Goal: Transaction & Acquisition: Subscribe to service/newsletter

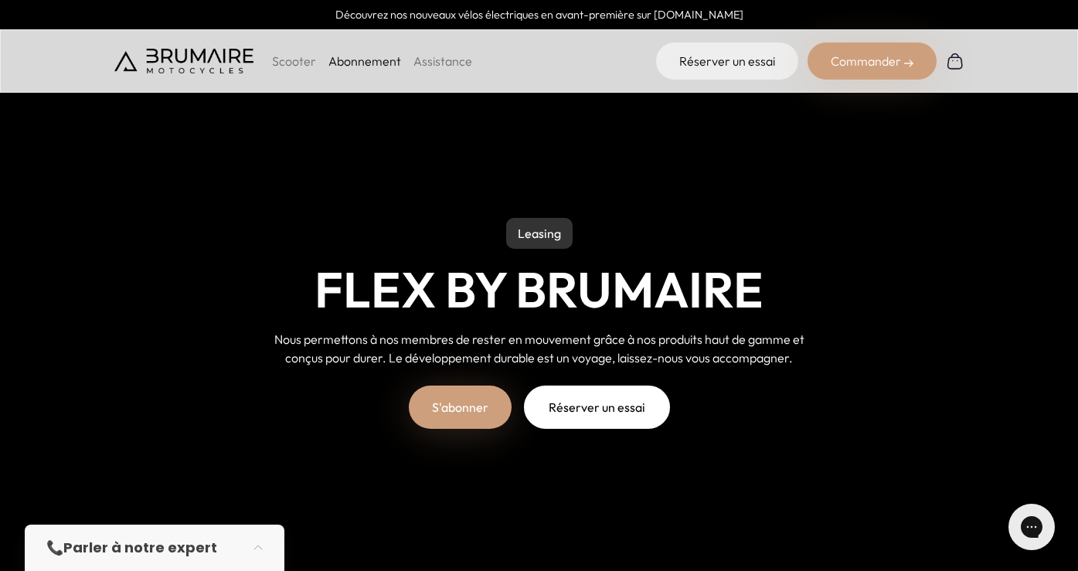
click at [297, 61] on p "Scooter" at bounding box center [294, 61] width 44 height 19
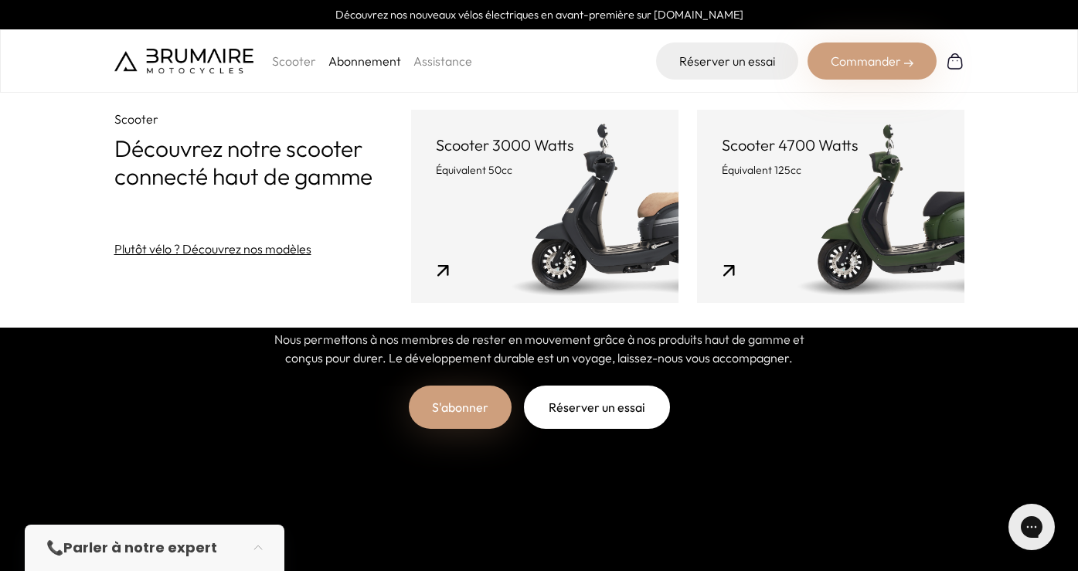
click at [359, 62] on link "Abonnement" at bounding box center [364, 60] width 73 height 15
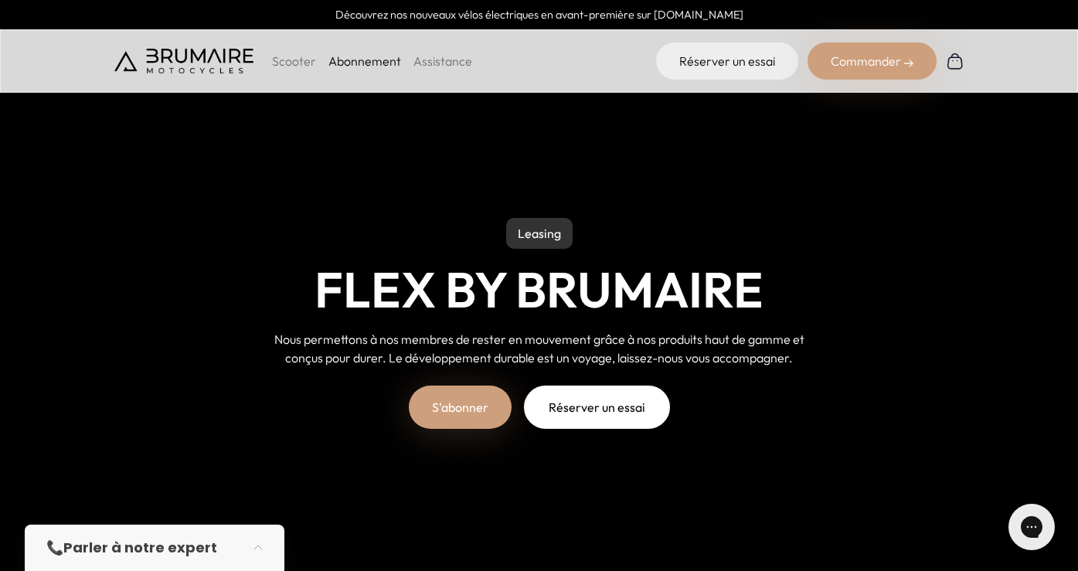
click at [437, 62] on link "Assistance" at bounding box center [442, 60] width 59 height 15
click at [287, 64] on p "Scooter" at bounding box center [294, 61] width 44 height 19
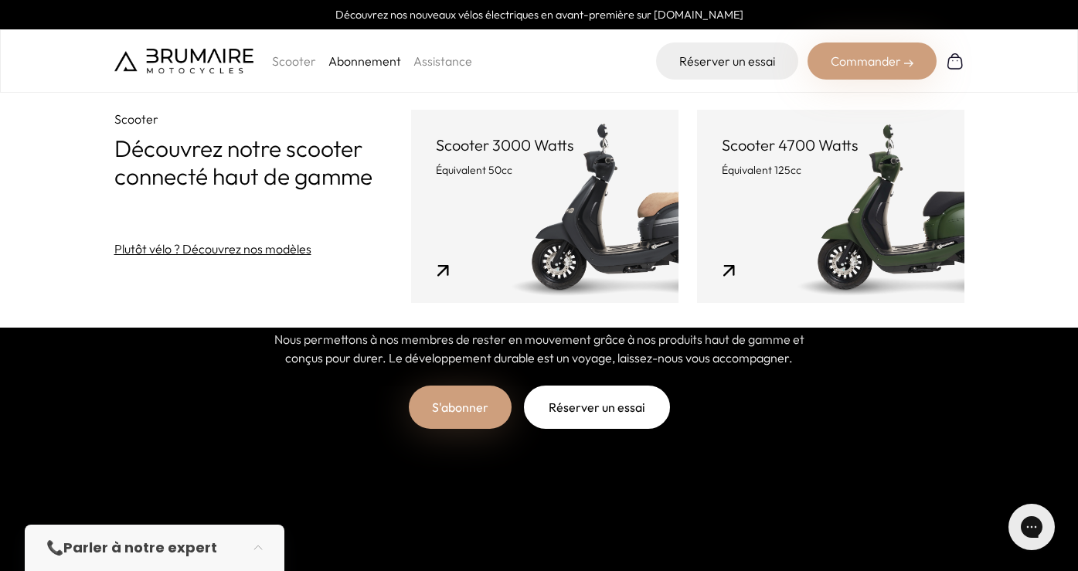
click at [549, 250] on link "Scooter 3000 Watts Équivalent 50cc" at bounding box center [544, 206] width 267 height 193
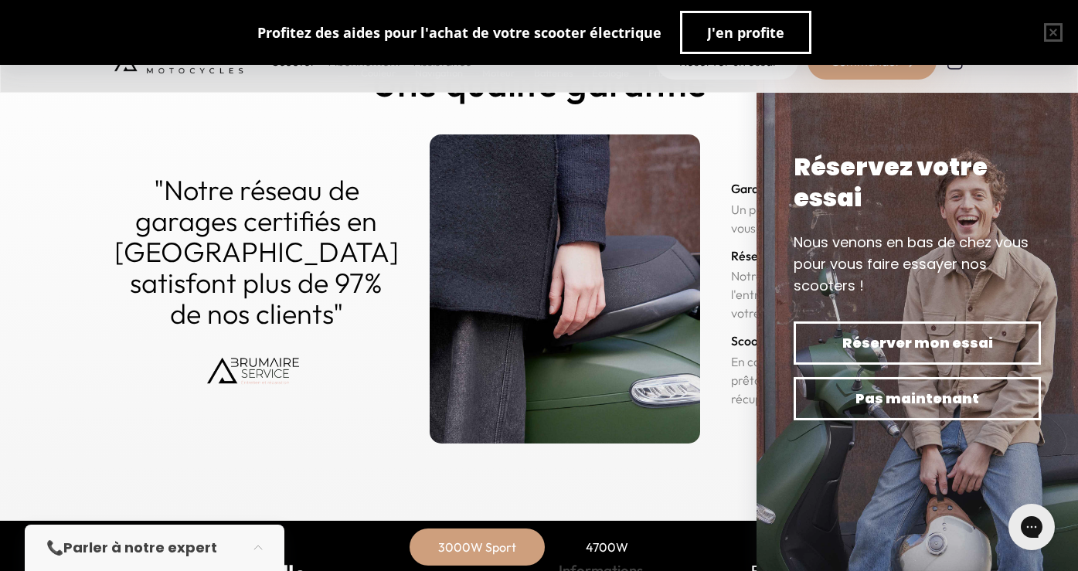
scroll to position [7513, 0]
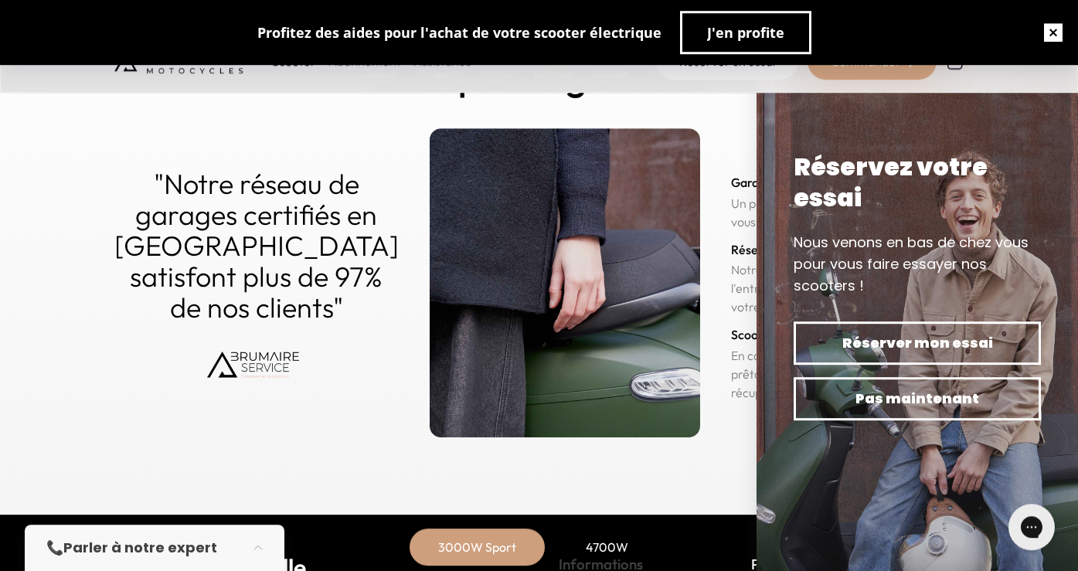
click at [1056, 29] on button "button" at bounding box center [1053, 32] width 49 height 49
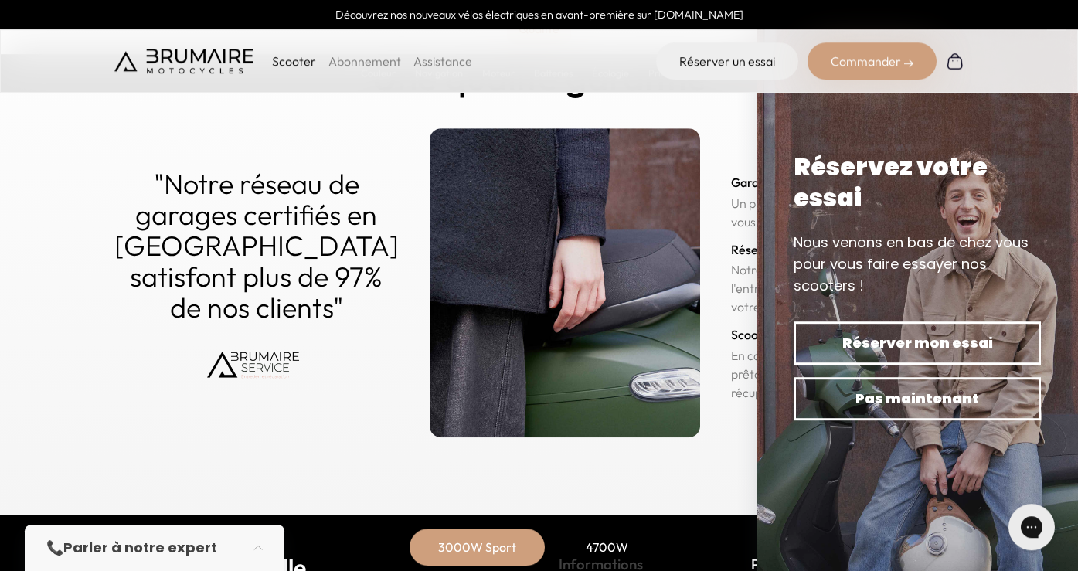
click at [701, 473] on section "Qualité Une qualité garantie "Notre réseau de garages certifiés en Île-de-Franc…" at bounding box center [539, 225] width 1078 height 579
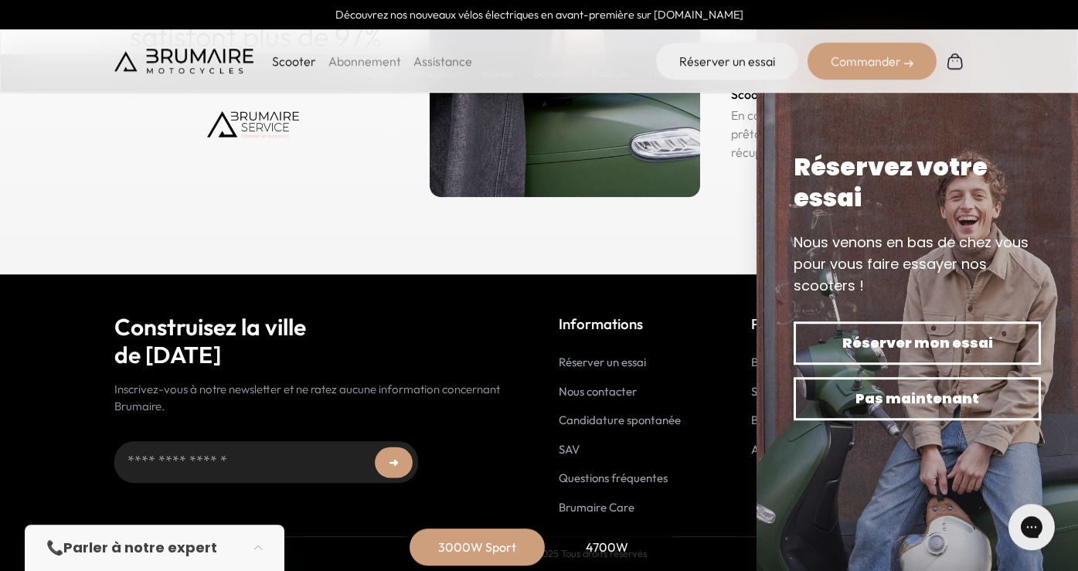
scroll to position [7754, 0]
click at [611, 481] on link "Questions fréquentes" at bounding box center [613, 478] width 109 height 15
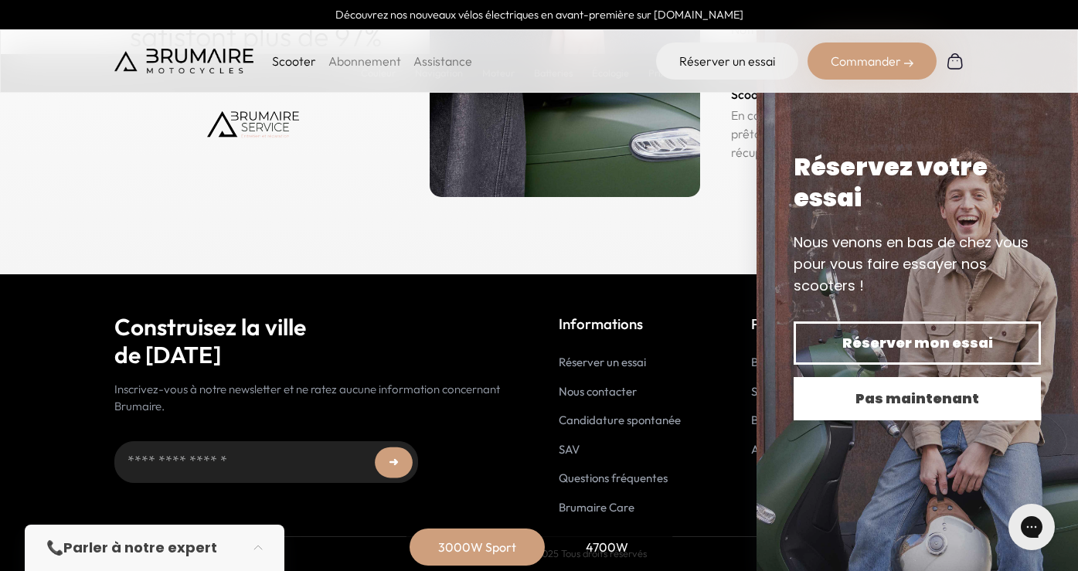
click at [967, 403] on span "Pas maintenant" at bounding box center [917, 399] width 193 height 22
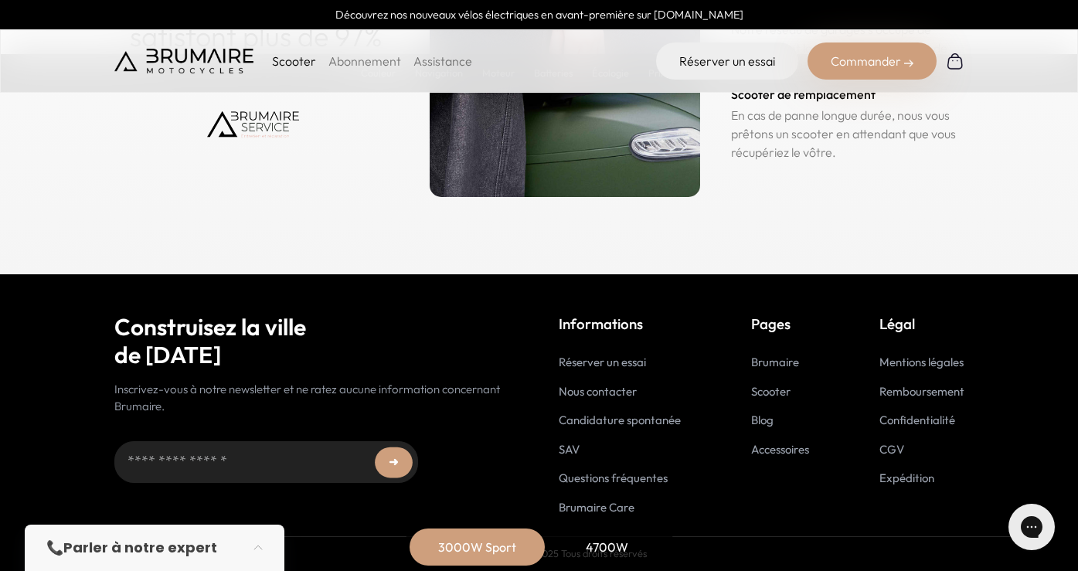
click at [763, 421] on link "Blog" at bounding box center [762, 420] width 22 height 15
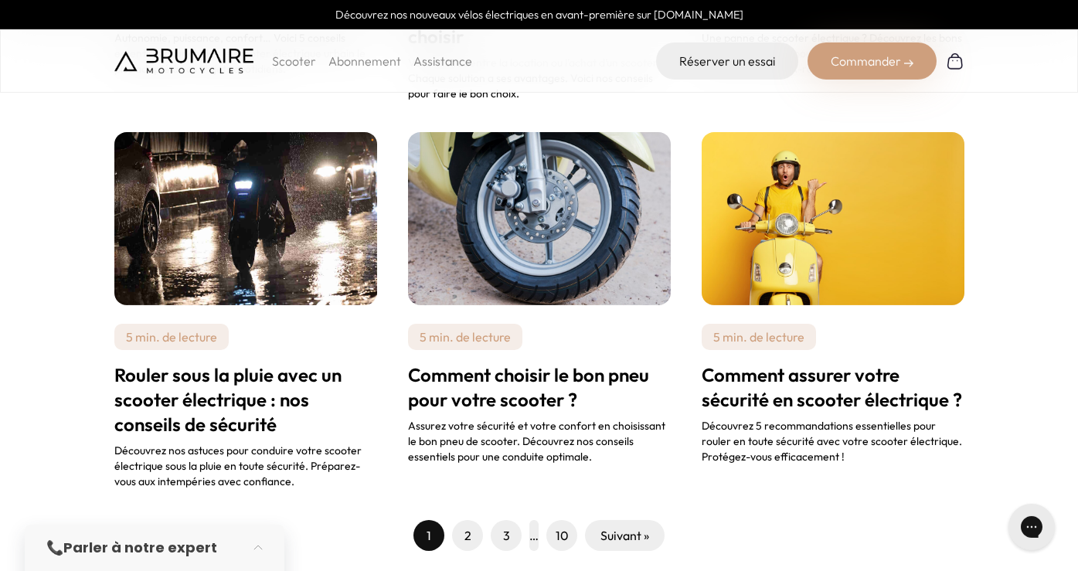
scroll to position [1304, 0]
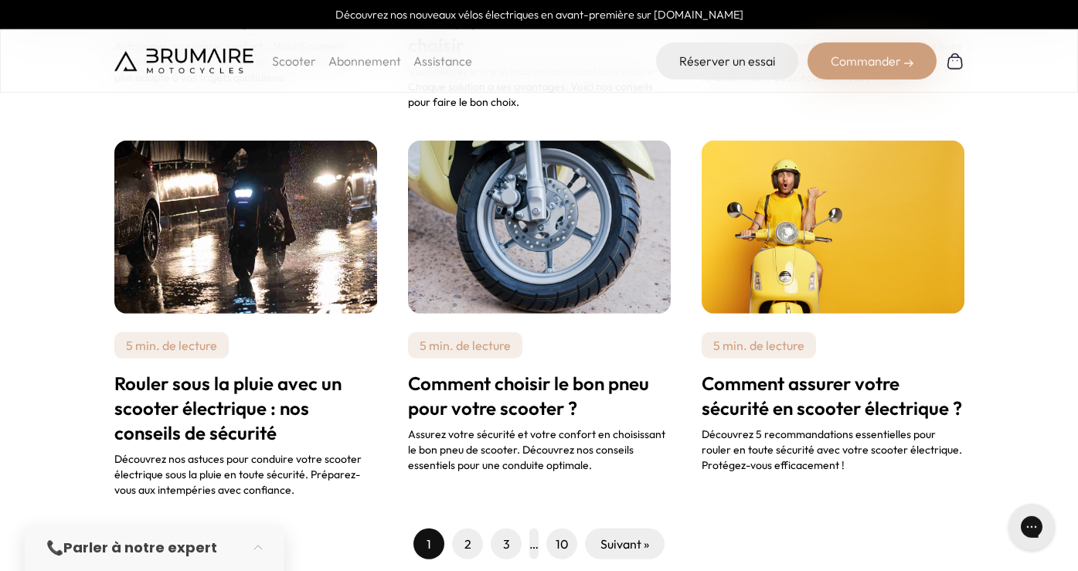
click at [824, 371] on h2 "Comment assurer votre sécurité en scooter électrique ?" at bounding box center [833, 395] width 263 height 49
click at [461, 529] on span "2" at bounding box center [467, 544] width 31 height 31
click at [633, 535] on link "Suivant »" at bounding box center [624, 544] width 49 height 19
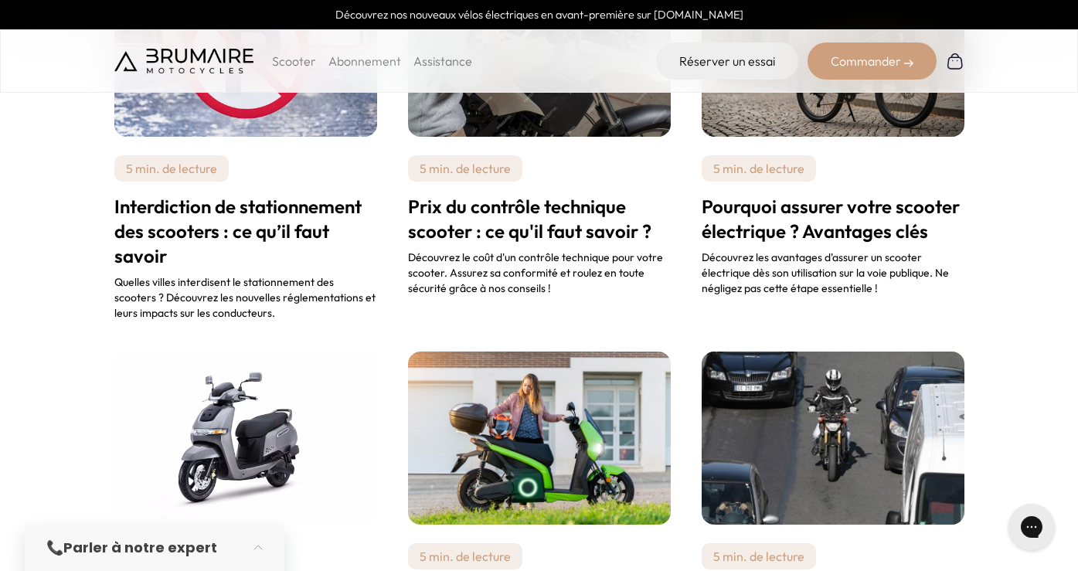
scroll to position [668, 0]
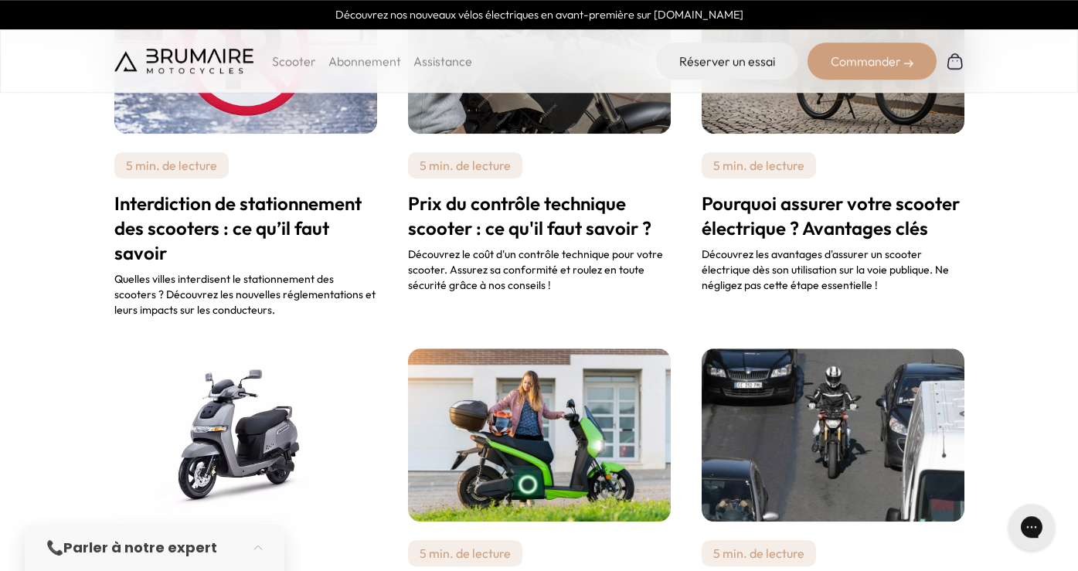
click at [794, 213] on h2 "Pourquoi assurer votre scooter électrique ? Avantages clés" at bounding box center [833, 215] width 263 height 49
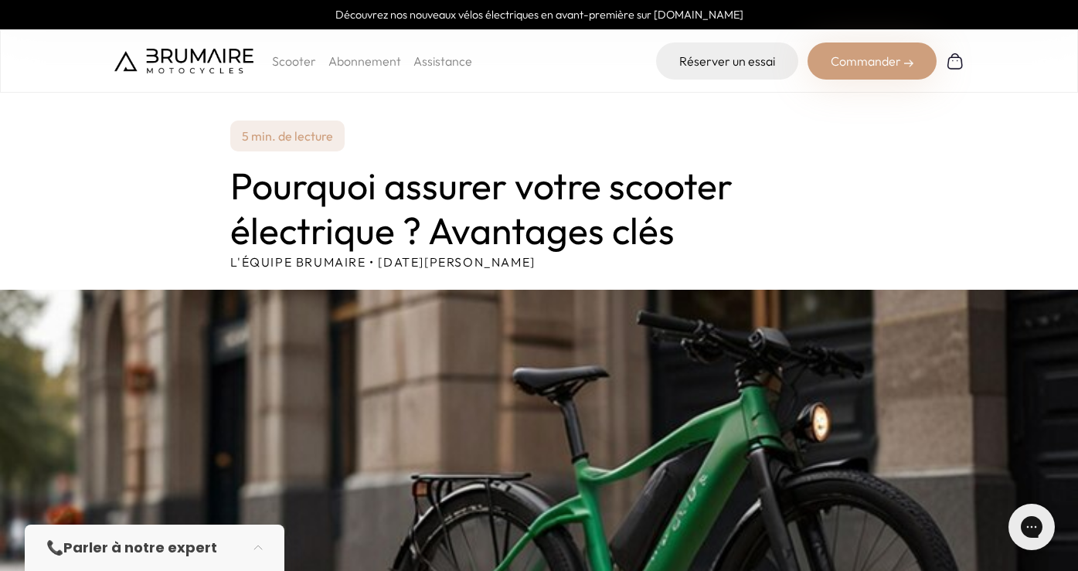
click at [282, 64] on p "Scooter" at bounding box center [294, 61] width 44 height 19
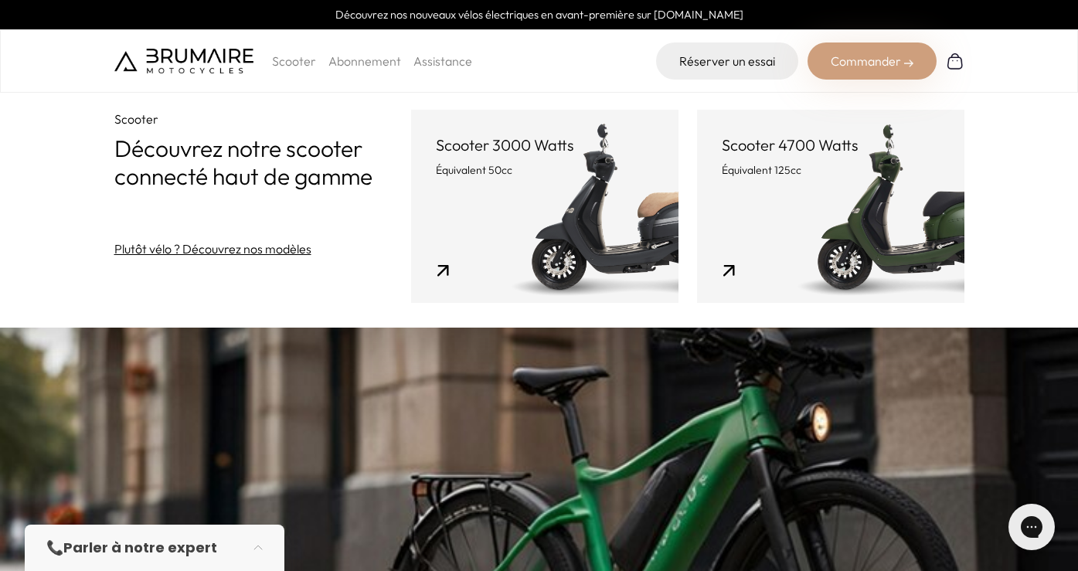
click at [564, 198] on link "Scooter 3000 Watts Équivalent 50cc" at bounding box center [544, 206] width 267 height 193
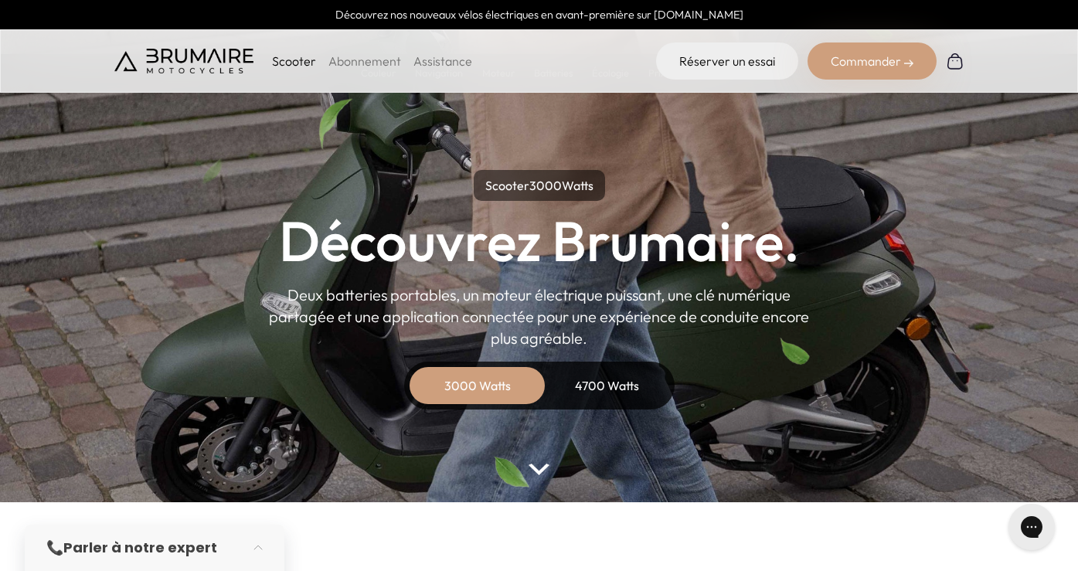
click at [466, 384] on div "3000 Watts" at bounding box center [478, 385] width 124 height 37
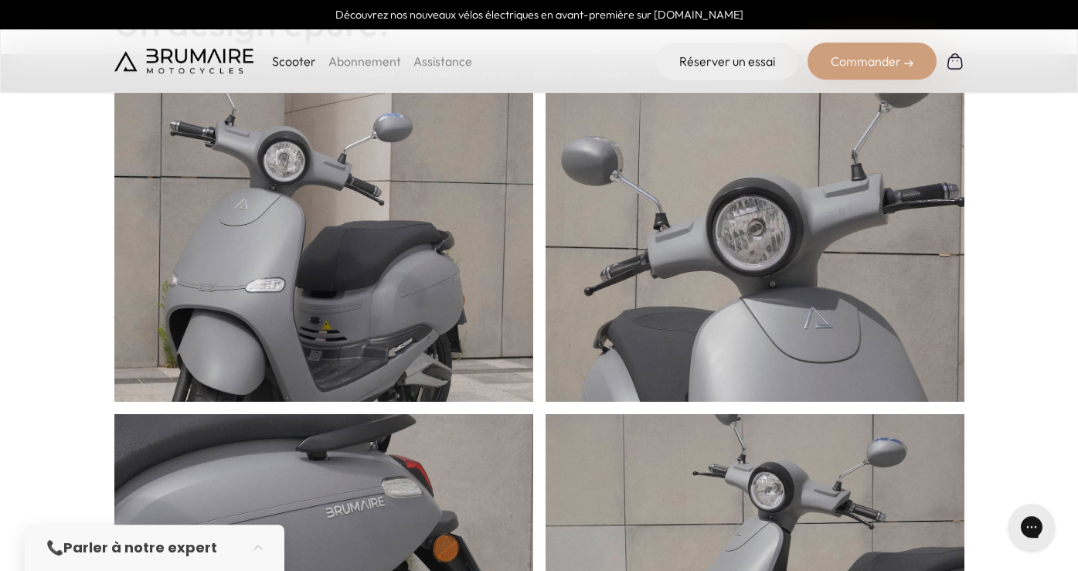
scroll to position [631, 0]
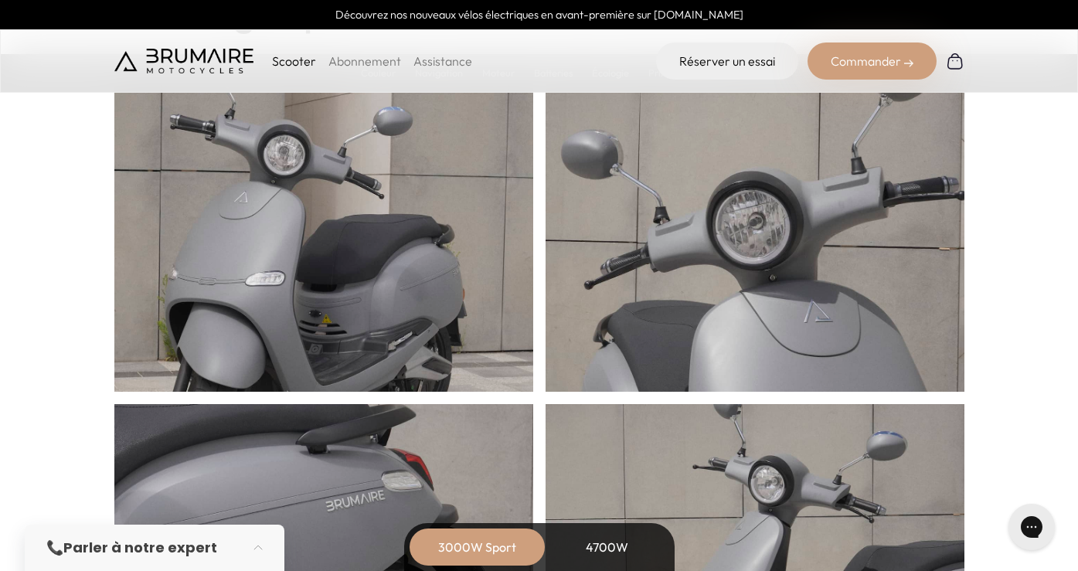
click at [365, 63] on link "Abonnement" at bounding box center [364, 60] width 73 height 15
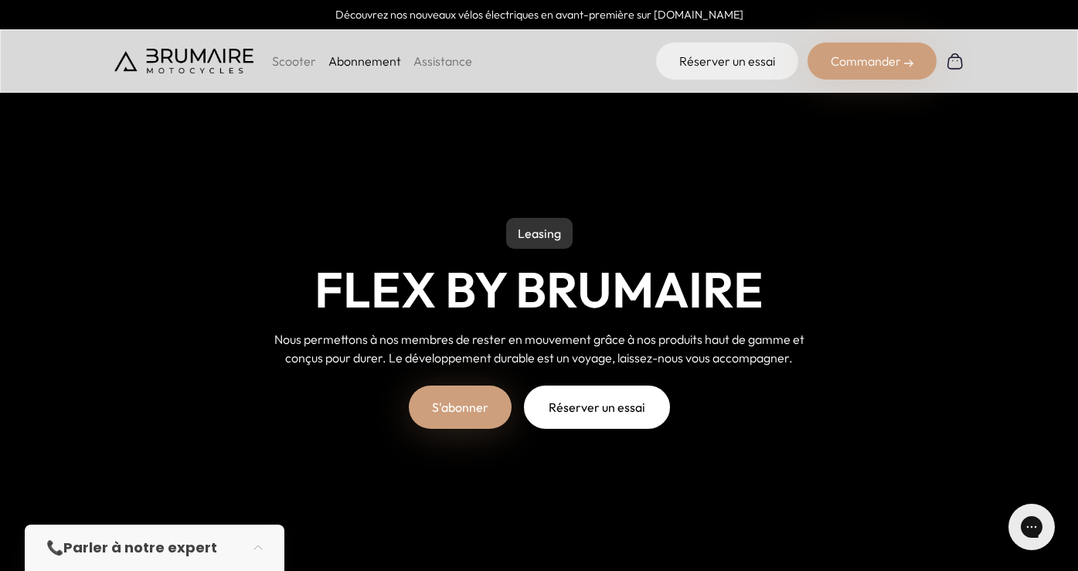
click at [477, 410] on link "S'abonner" at bounding box center [460, 407] width 103 height 43
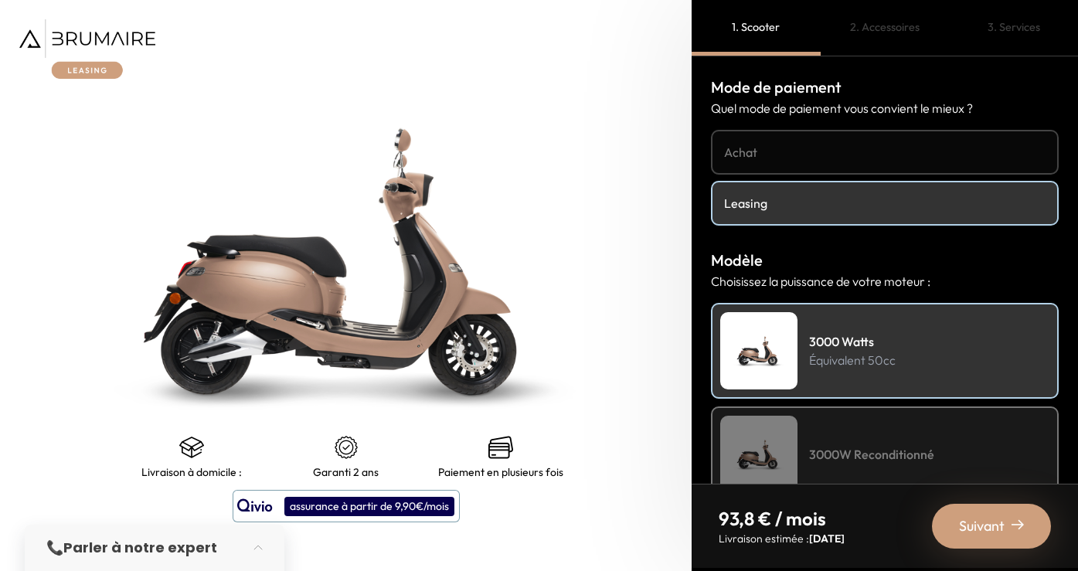
click at [434, 294] on img at bounding box center [345, 261] width 865 height 714
click at [987, 521] on span "Suivant" at bounding box center [982, 526] width 46 height 22
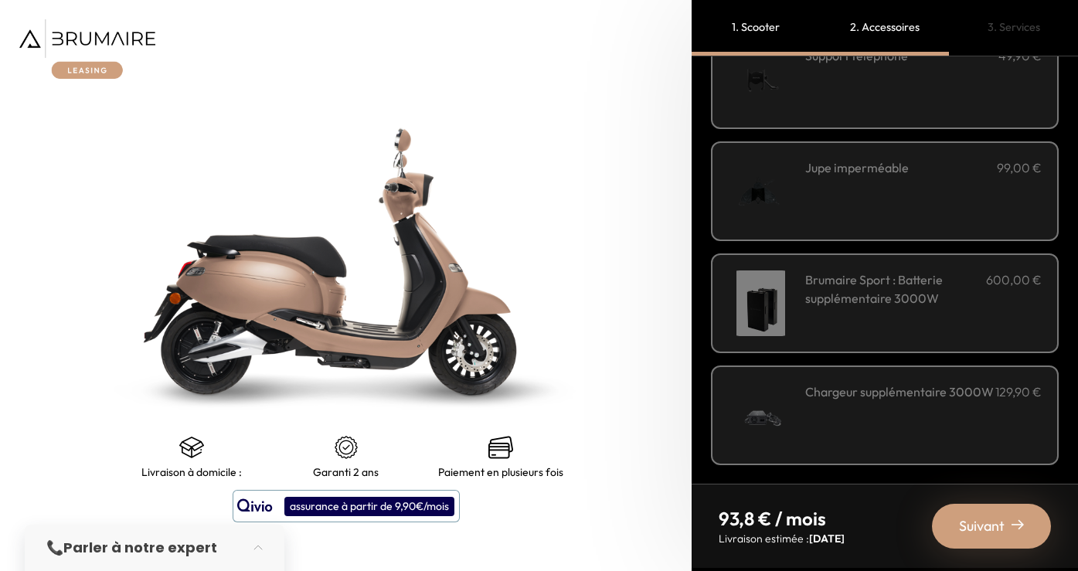
scroll to position [549, 0]
click at [1066, 368] on div "Accessoires Sortez couvert ! Équipez-vous et votre scooter : Couleur" at bounding box center [885, 269] width 386 height 427
click at [995, 522] on span "Suivant" at bounding box center [982, 526] width 46 height 22
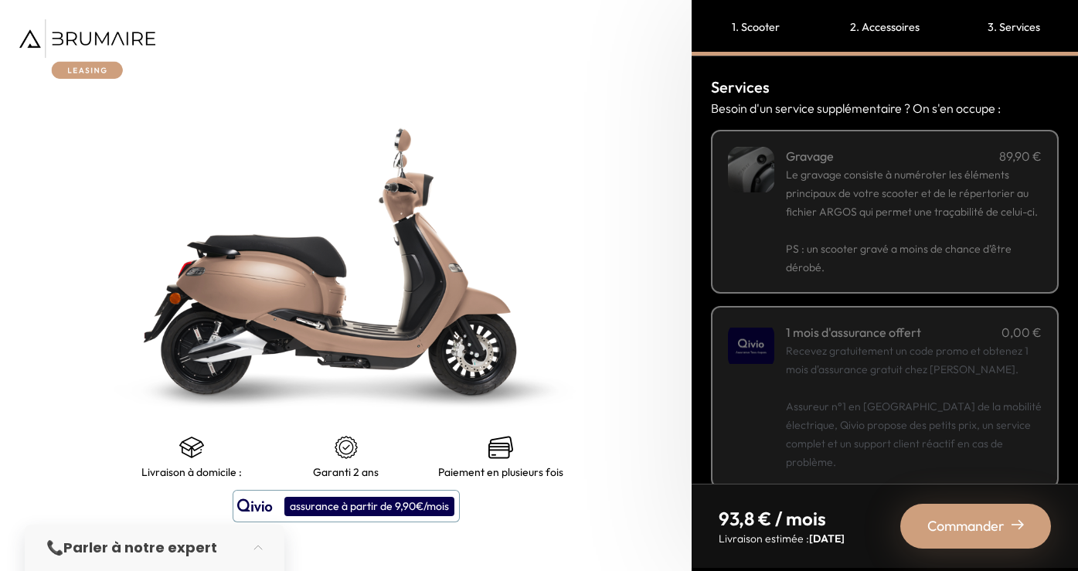
click at [991, 393] on p "Recevez gratuitement un code promo et obtenez 1 mois d'assurance gratuit chez Q…" at bounding box center [914, 407] width 256 height 130
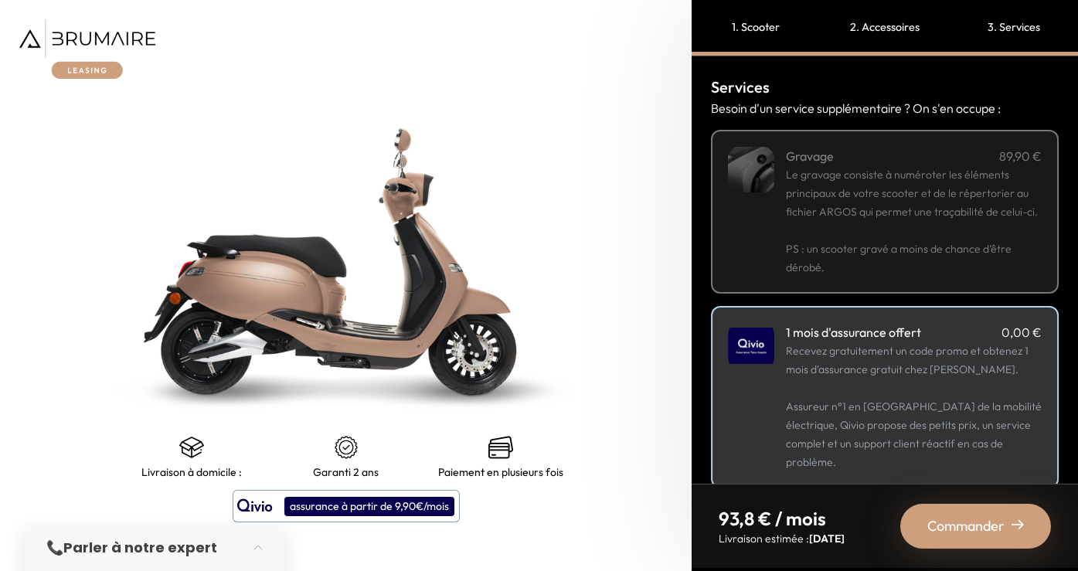
click at [991, 394] on p "Recevez gratuitement un code promo et obtenez 1 mois d'assurance gratuit chez Q…" at bounding box center [914, 407] width 256 height 130
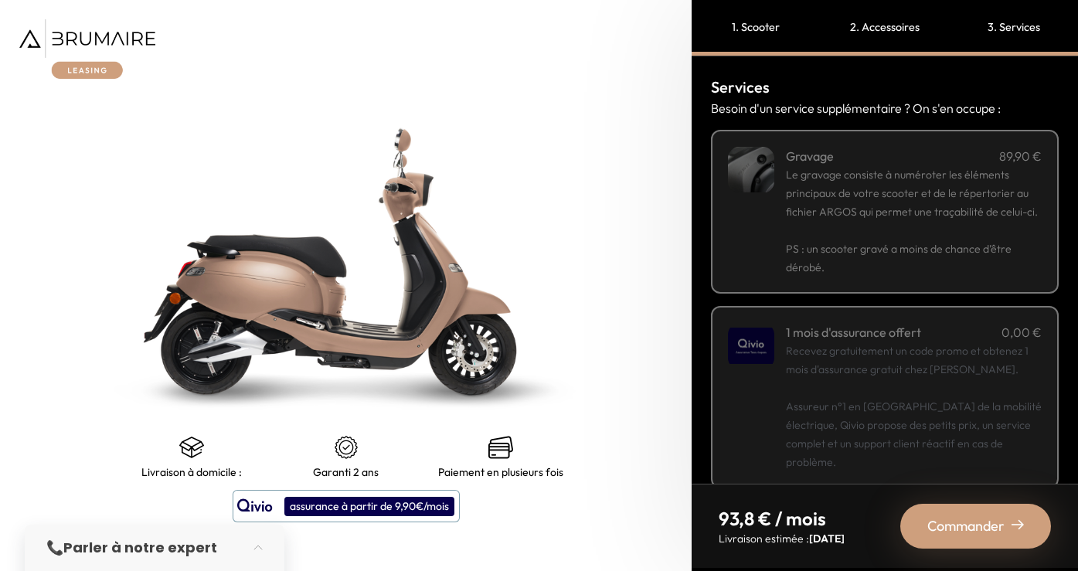
click at [991, 393] on p "Recevez gratuitement un code promo et obtenez 1 mois d'assurance gratuit chez Q…" at bounding box center [914, 407] width 256 height 130
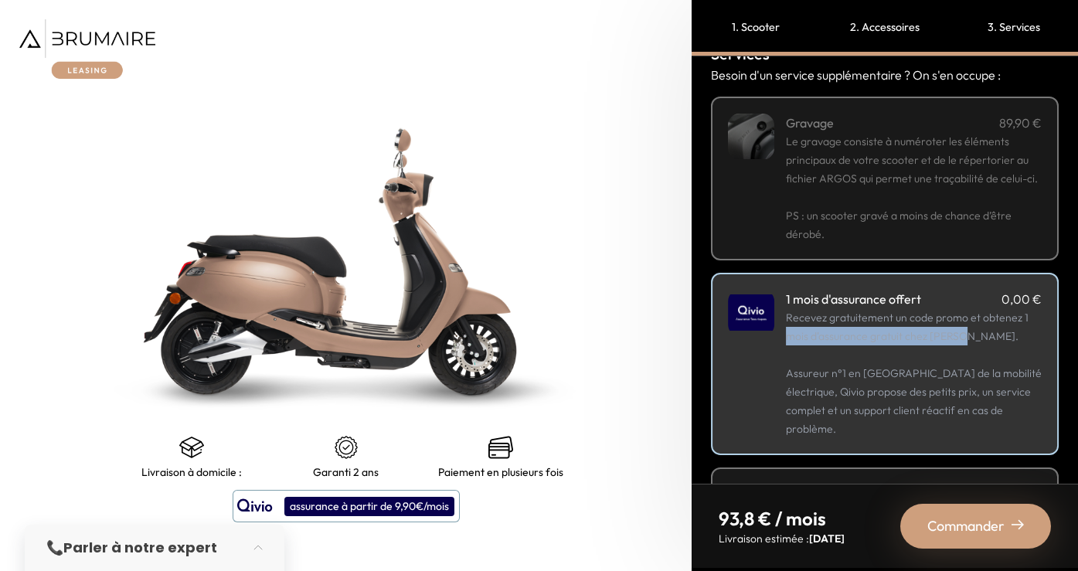
scroll to position [0, 0]
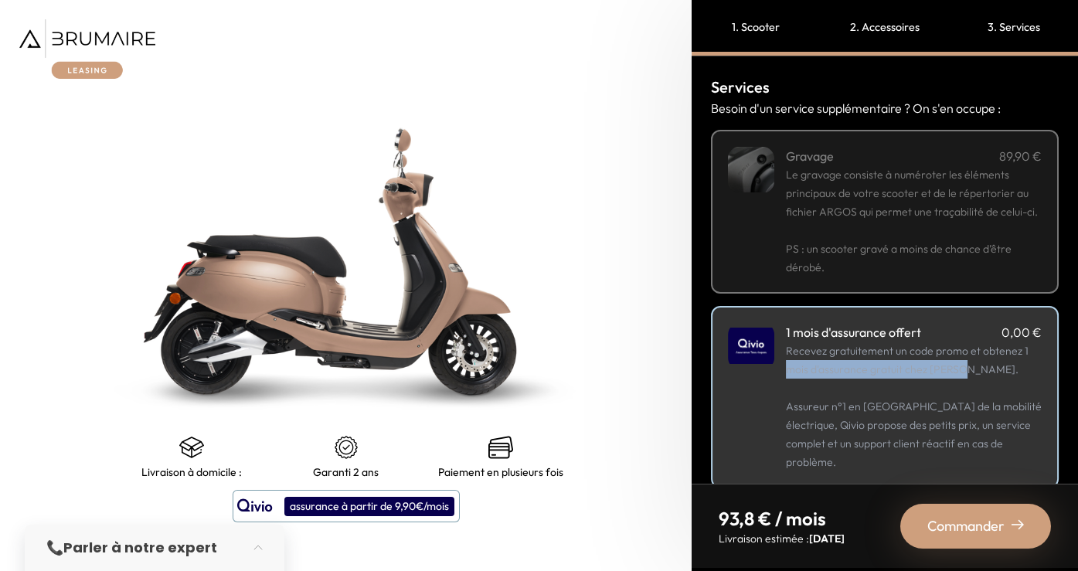
click at [1069, 360] on div "Services Besoin d'un service supplémentaire ? On s'en occupe : Gravage 89,90 € …" at bounding box center [885, 269] width 386 height 427
click at [1004, 519] on span "Commander" at bounding box center [965, 526] width 77 height 22
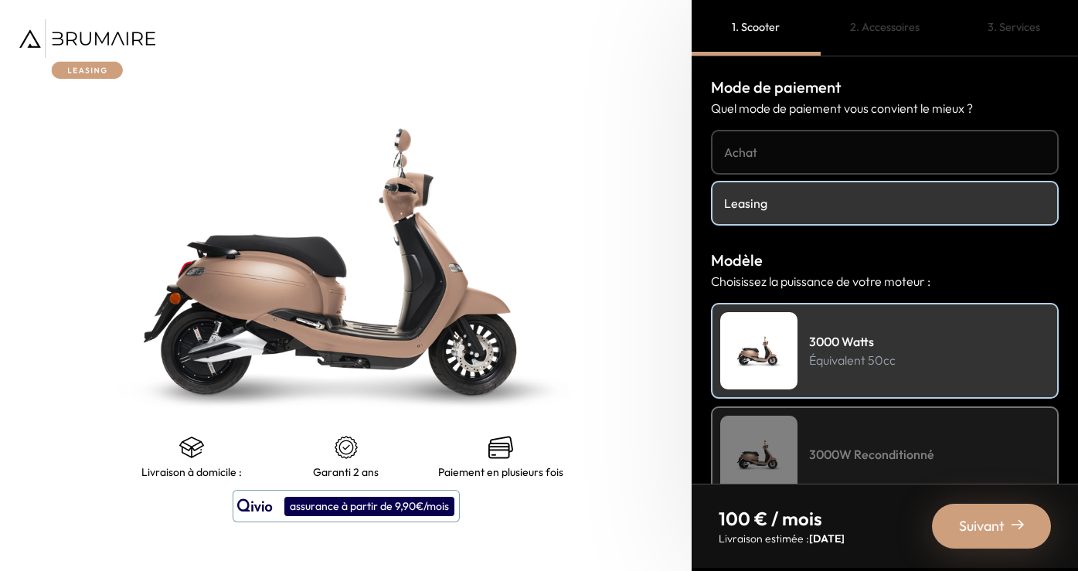
scroll to position [549, 0]
click at [613, 335] on img at bounding box center [345, 261] width 865 height 714
click at [119, 39] on img at bounding box center [87, 49] width 136 height 60
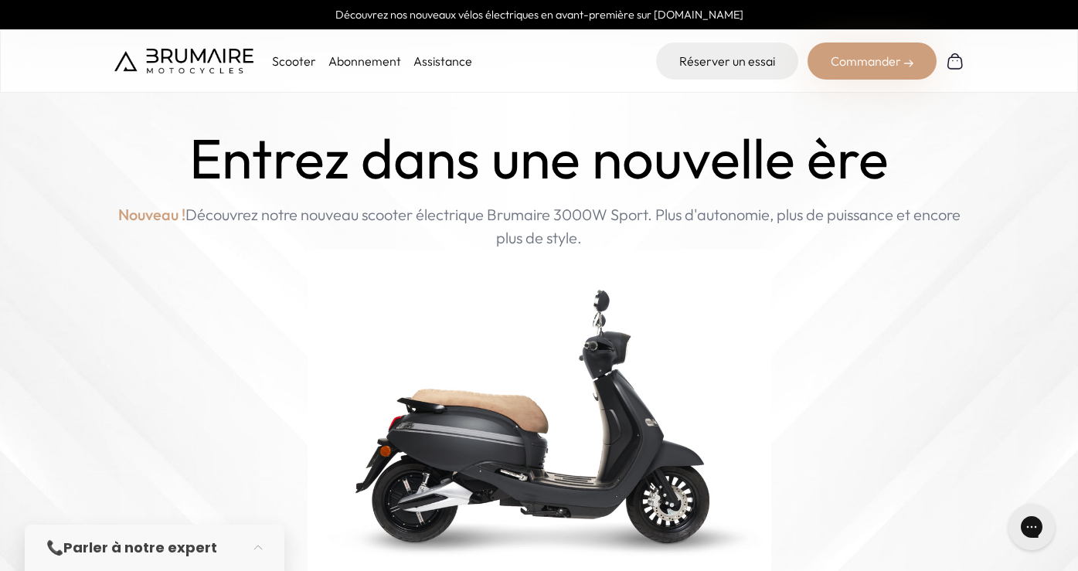
click at [287, 60] on p "Scooter" at bounding box center [294, 61] width 44 height 19
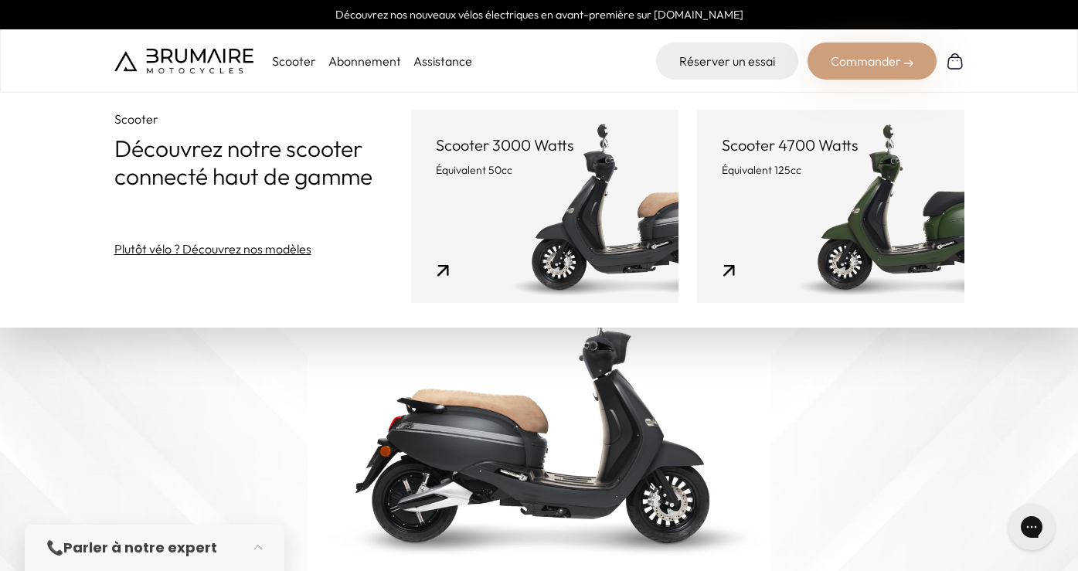
click at [583, 222] on link "Scooter 3000 Watts Équivalent 50cc" at bounding box center [544, 206] width 267 height 193
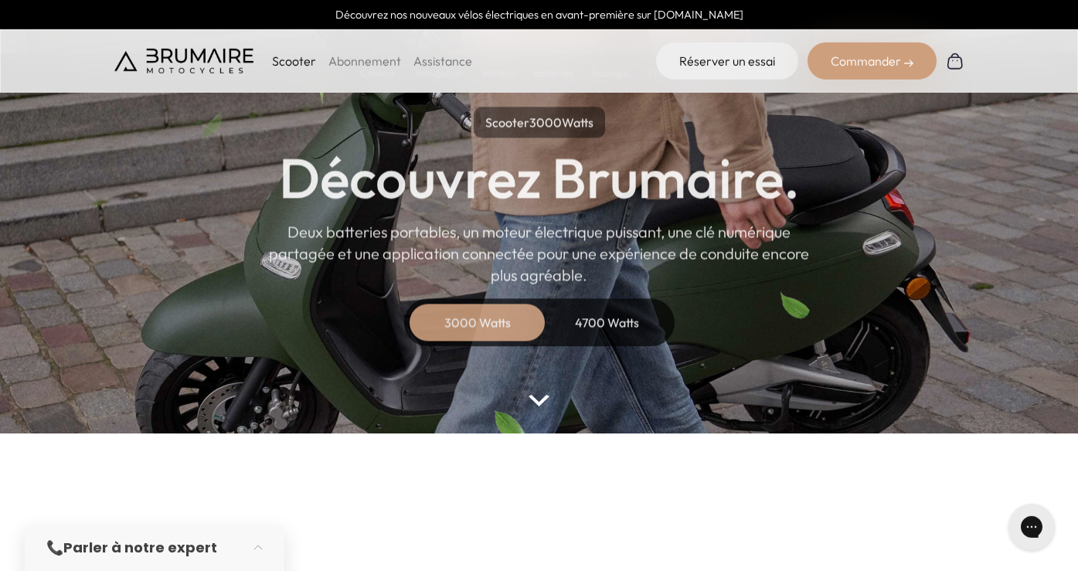
scroll to position [74, 0]
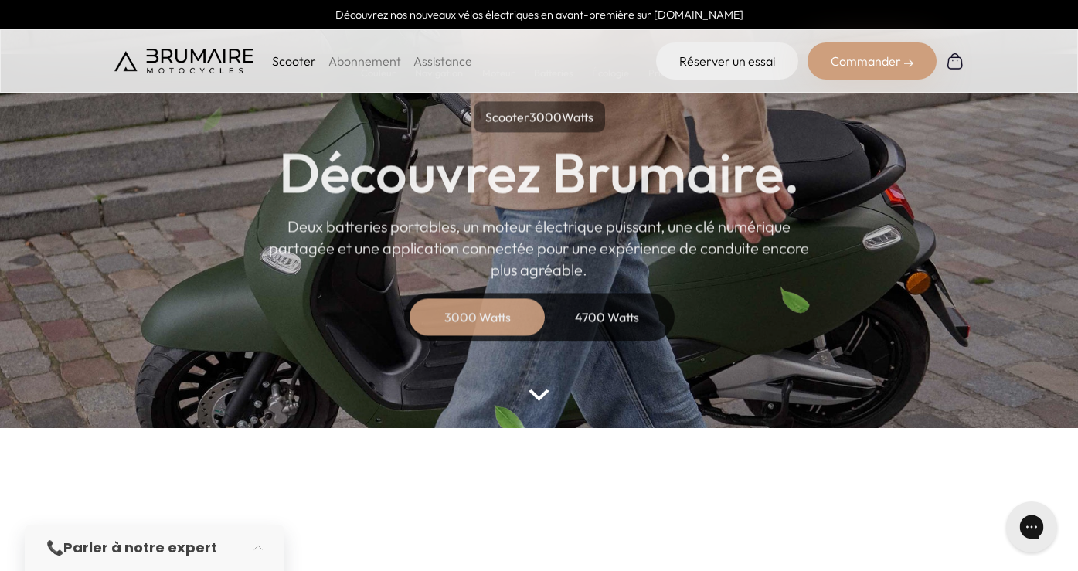
click at [1029, 526] on icon "Gorgias live chat" at bounding box center [1031, 527] width 16 height 16
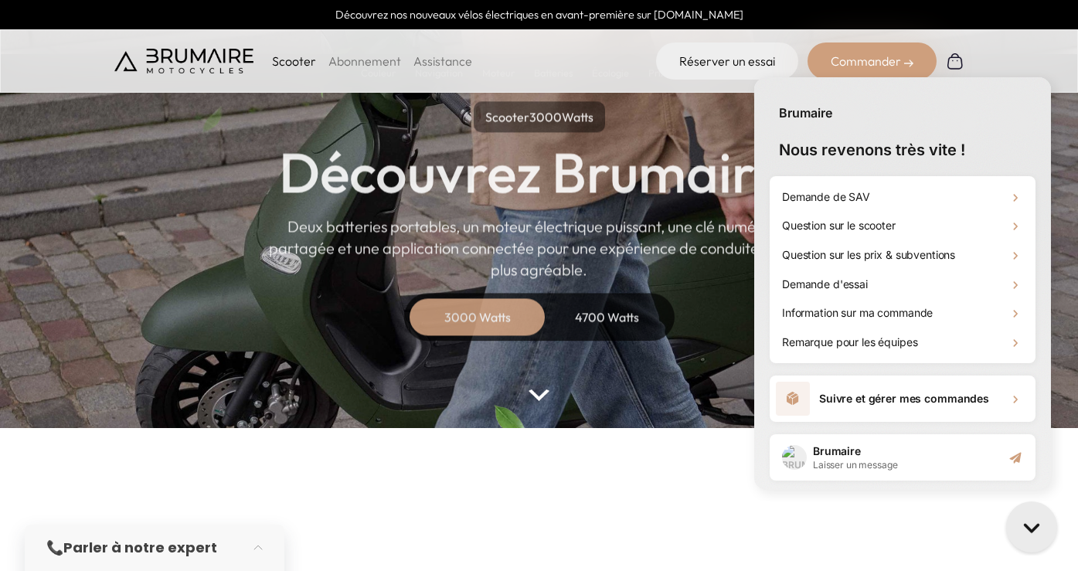
scroll to position [0, 0]
click at [861, 226] on h1 "Question sur le scooter" at bounding box center [839, 225] width 114 height 15
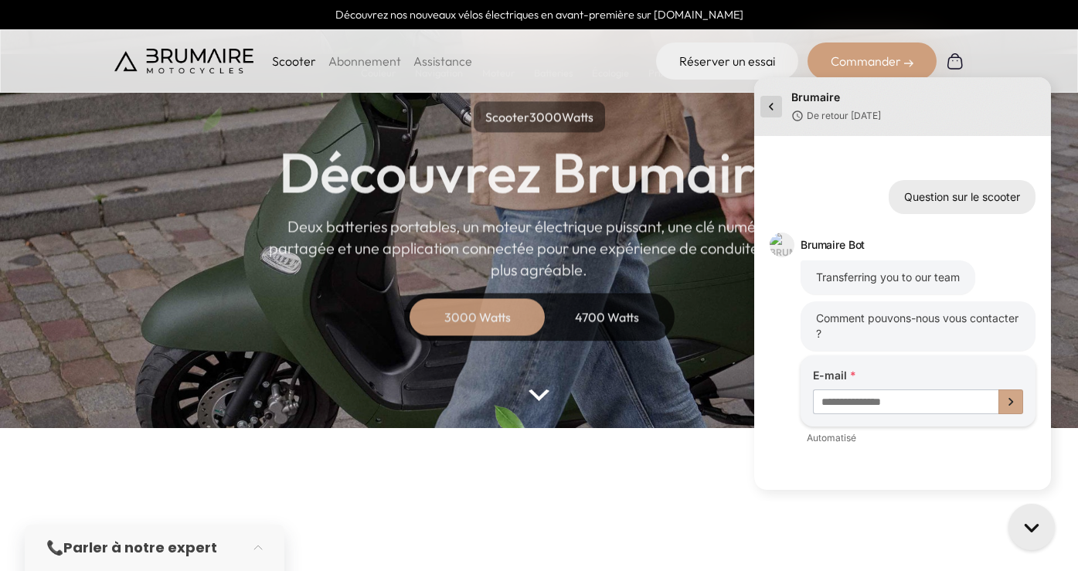
click at [767, 104] on icon "go to home page" at bounding box center [770, 106] width 15 height 19
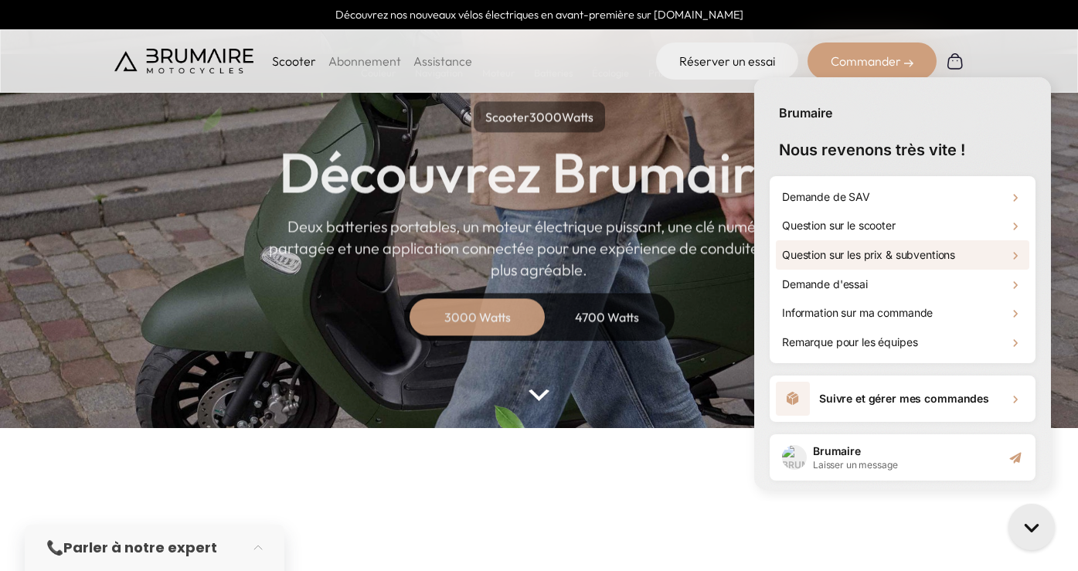
click at [845, 252] on h1 "Question sur les prix & subventions" at bounding box center [868, 254] width 173 height 15
click at [1033, 527] on icon "Gorgias live chat" at bounding box center [1031, 527] width 16 height 16
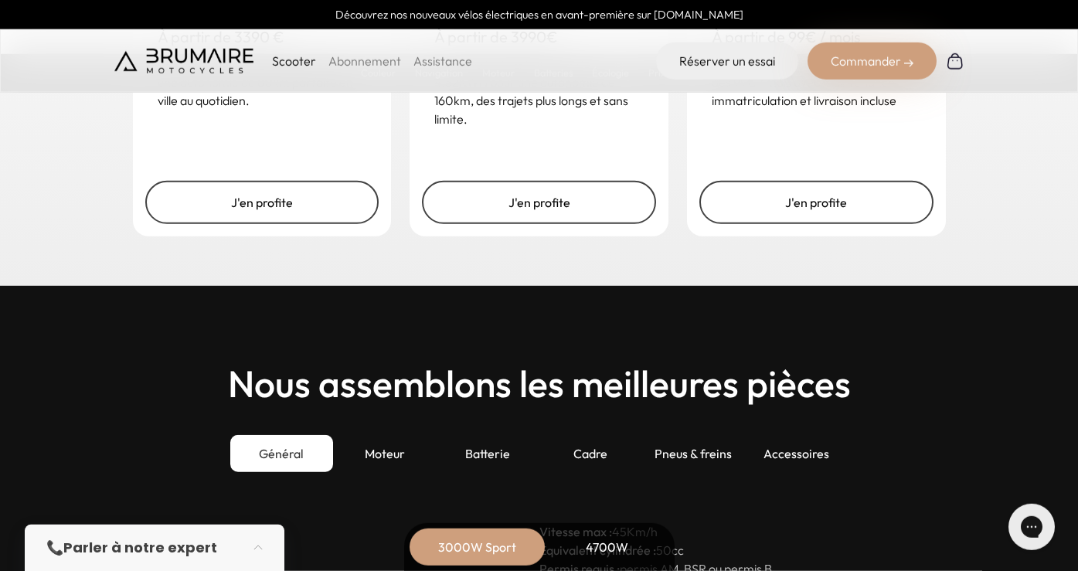
scroll to position [3972, 0]
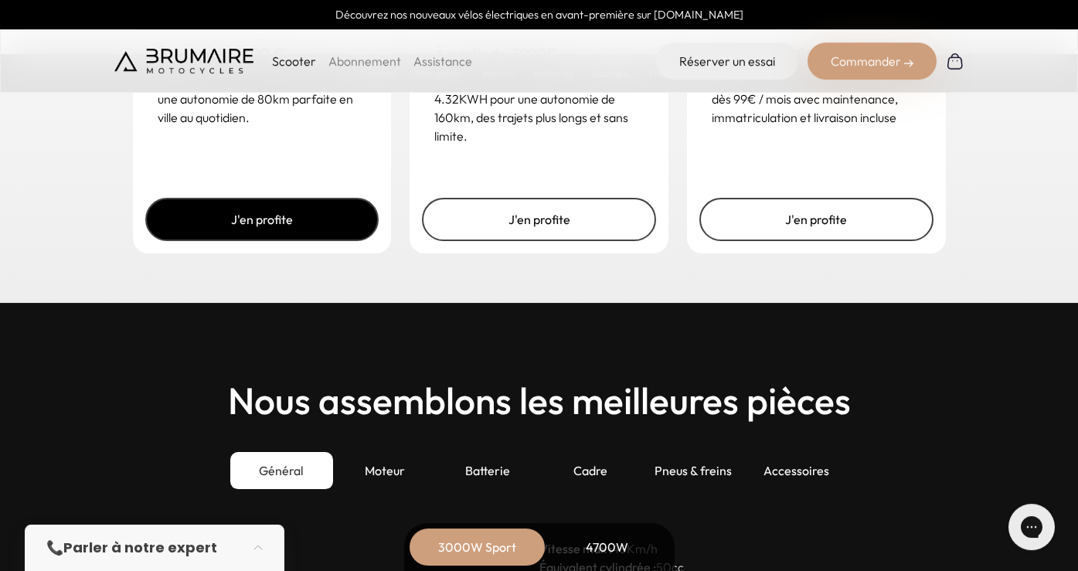
click at [257, 220] on link "J'en profite" at bounding box center [262, 219] width 234 height 43
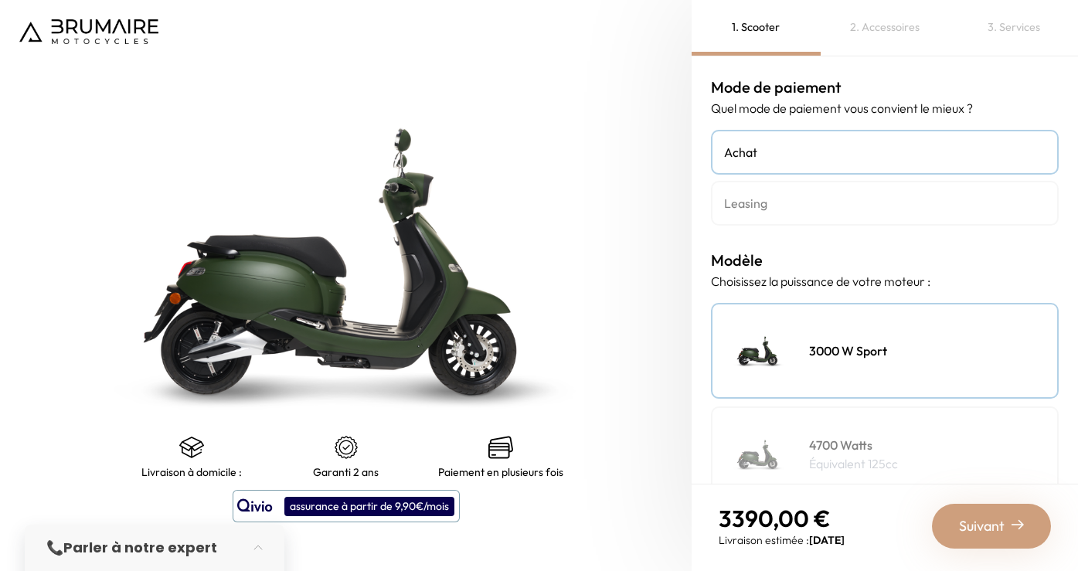
click at [1069, 223] on div "Mode de paiement Quel mode de paiement vous convient le mieux ? Achat Leasing M…" at bounding box center [885, 269] width 386 height 427
click at [824, 207] on h4 "Leasing" at bounding box center [884, 203] width 321 height 19
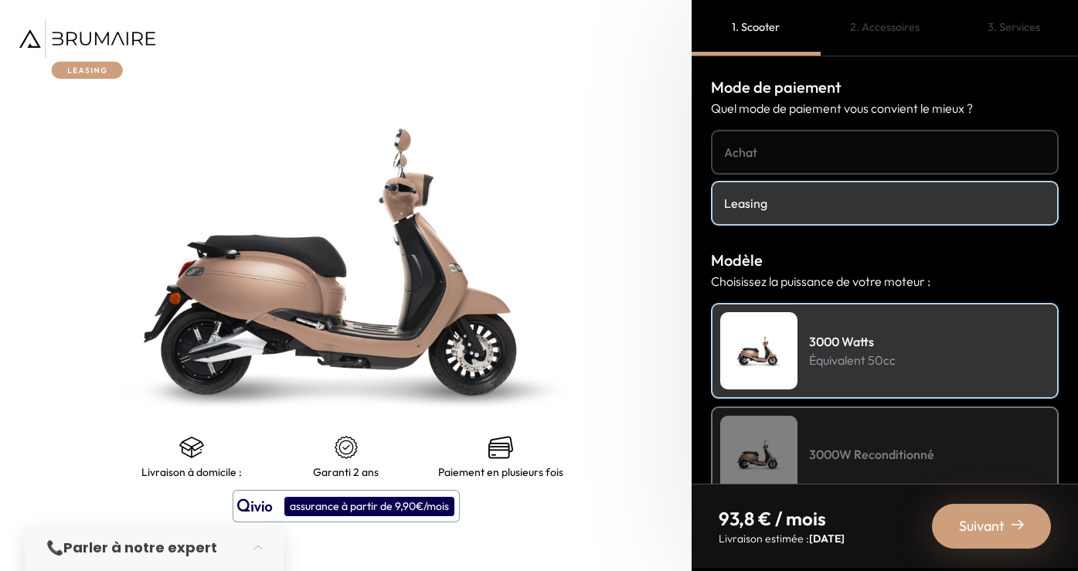
click at [1069, 193] on div "Mode de paiement Quel mode de paiement vous convient le mieux ? Achat Leasing M…" at bounding box center [885, 269] width 386 height 427
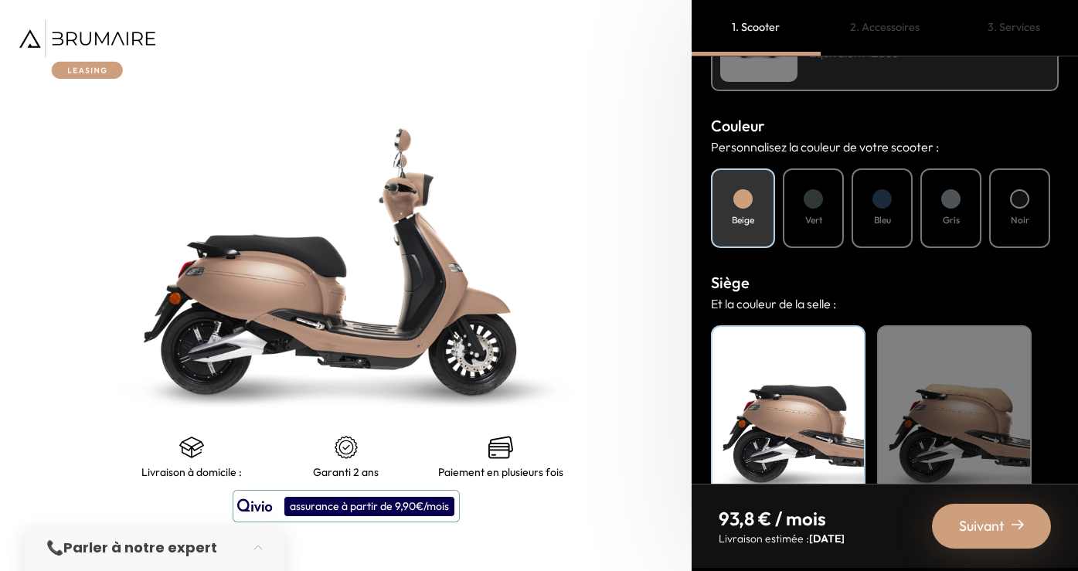
scroll to position [569, 0]
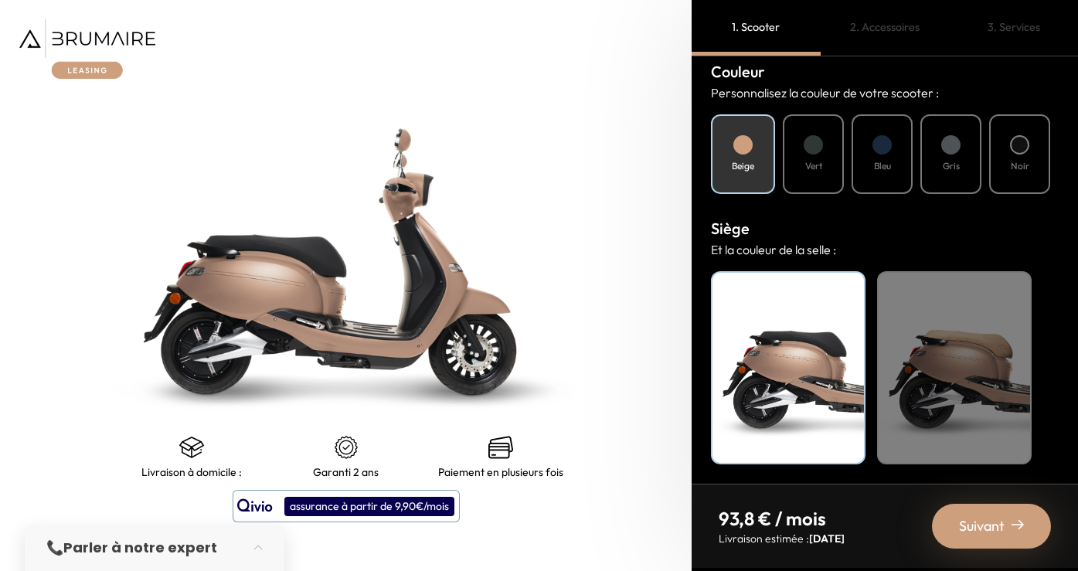
click at [983, 526] on span "Suivant" at bounding box center [982, 526] width 46 height 22
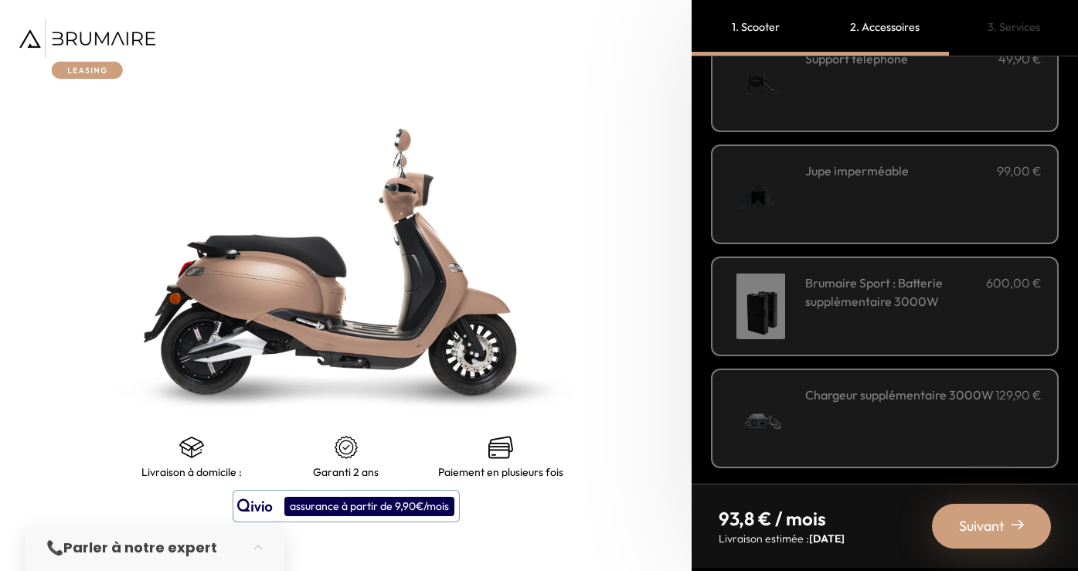
scroll to position [549, 0]
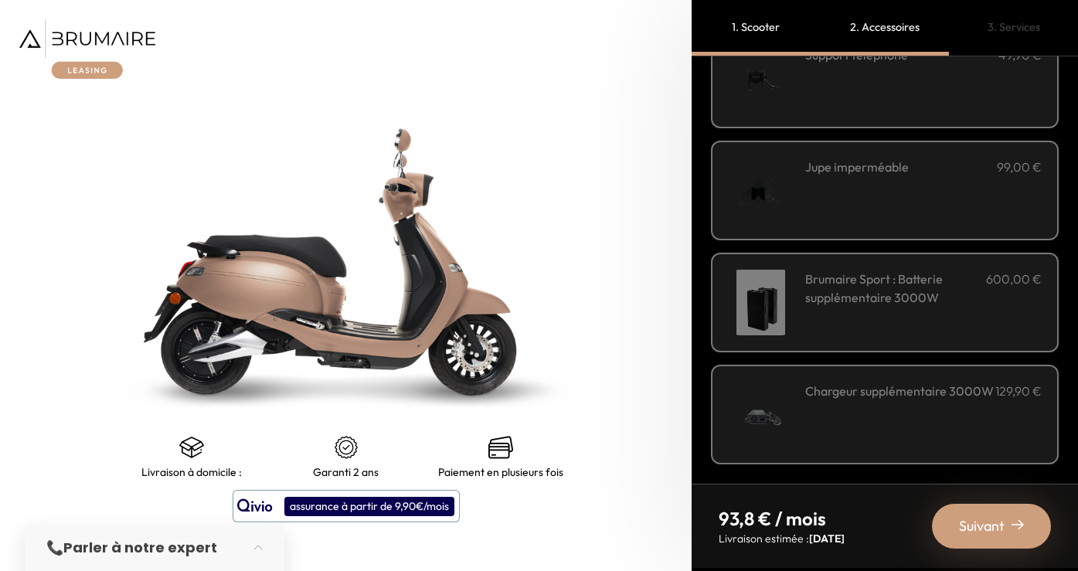
click at [1061, 355] on div "Accessoires Sortez couvert ! Équipez-vous et votre scooter : Couleur" at bounding box center [885, 269] width 386 height 427
click at [1001, 525] on span "Suivant" at bounding box center [982, 526] width 46 height 22
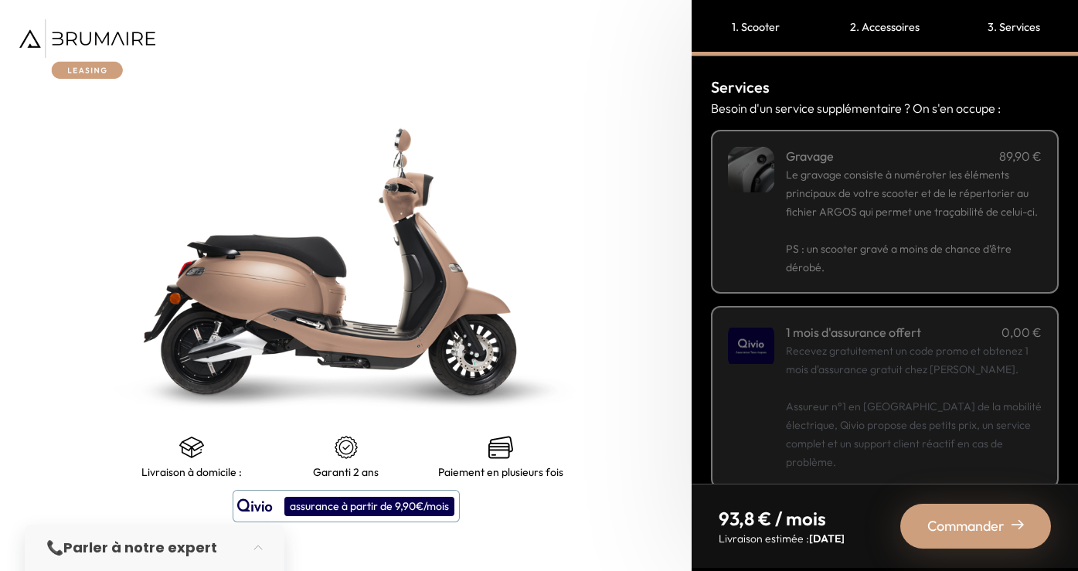
click at [1069, 391] on div "Services Besoin d'un service supplémentaire ? On s'en occupe : Gravage 89,90 € …" at bounding box center [885, 269] width 386 height 427
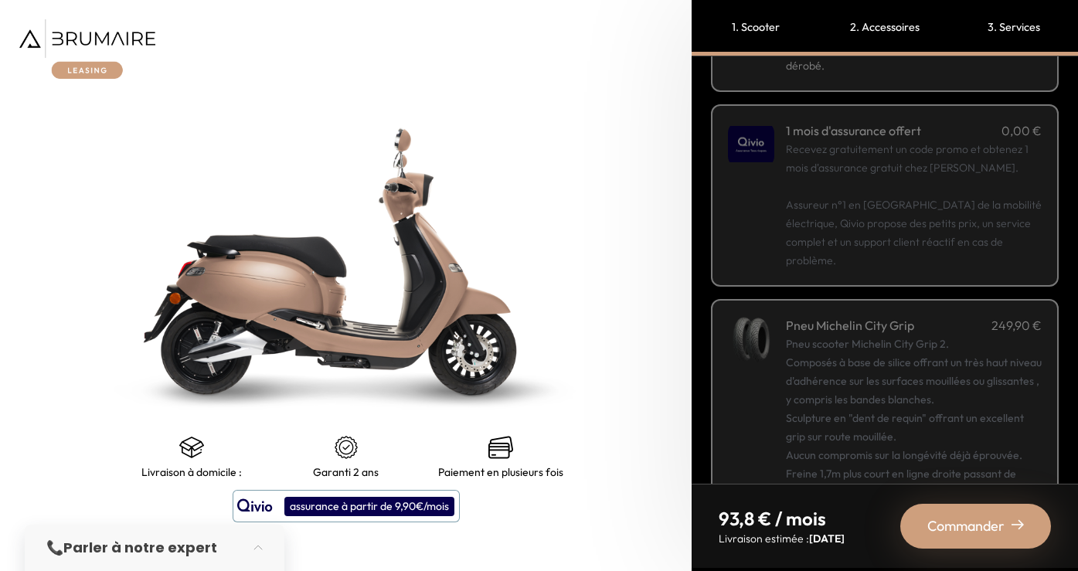
scroll to position [237, 0]
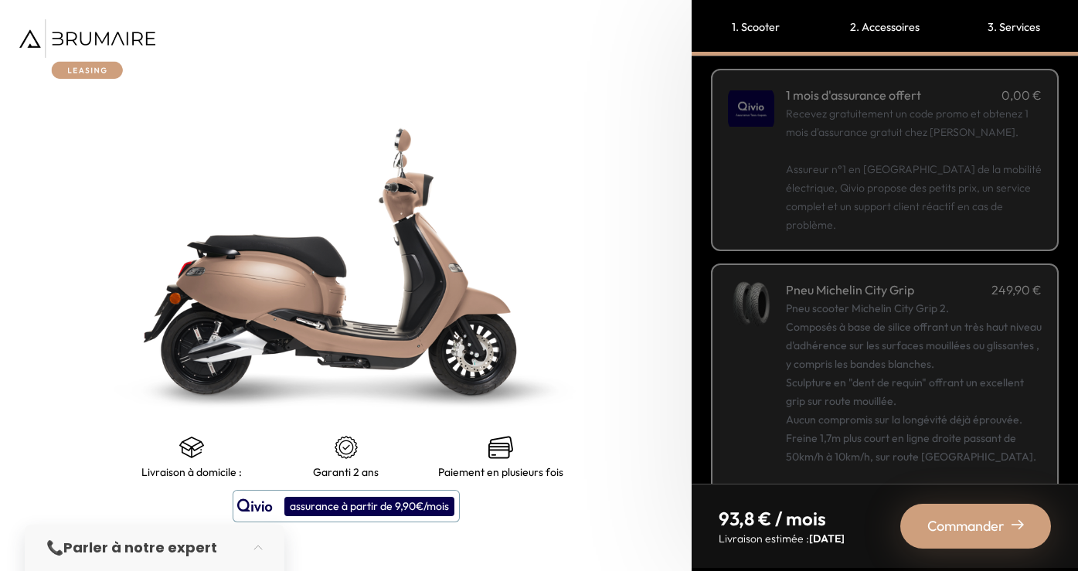
click at [94, 36] on img at bounding box center [87, 49] width 136 height 60
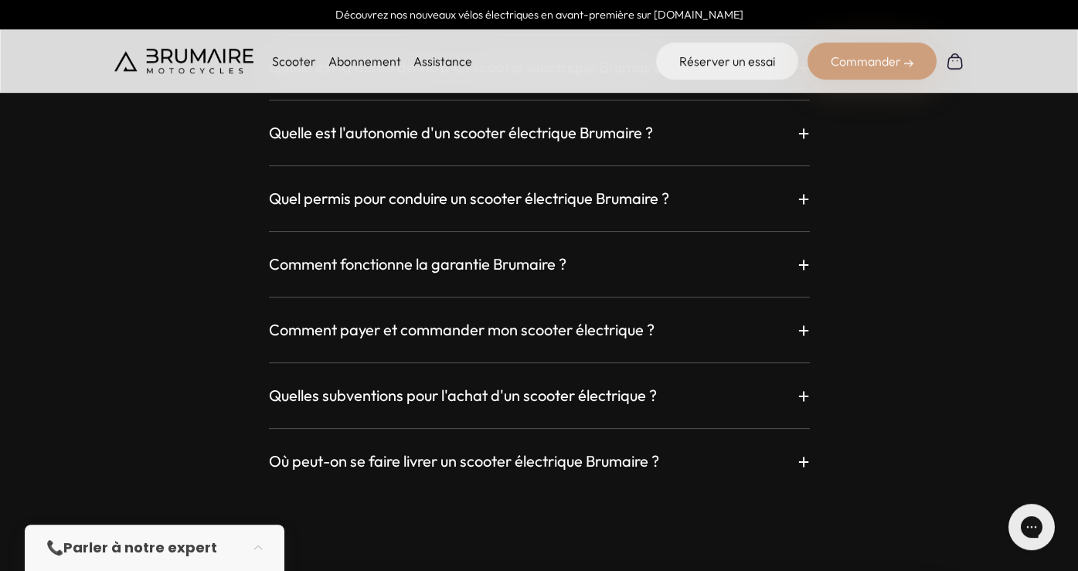
scroll to position [4340, 0]
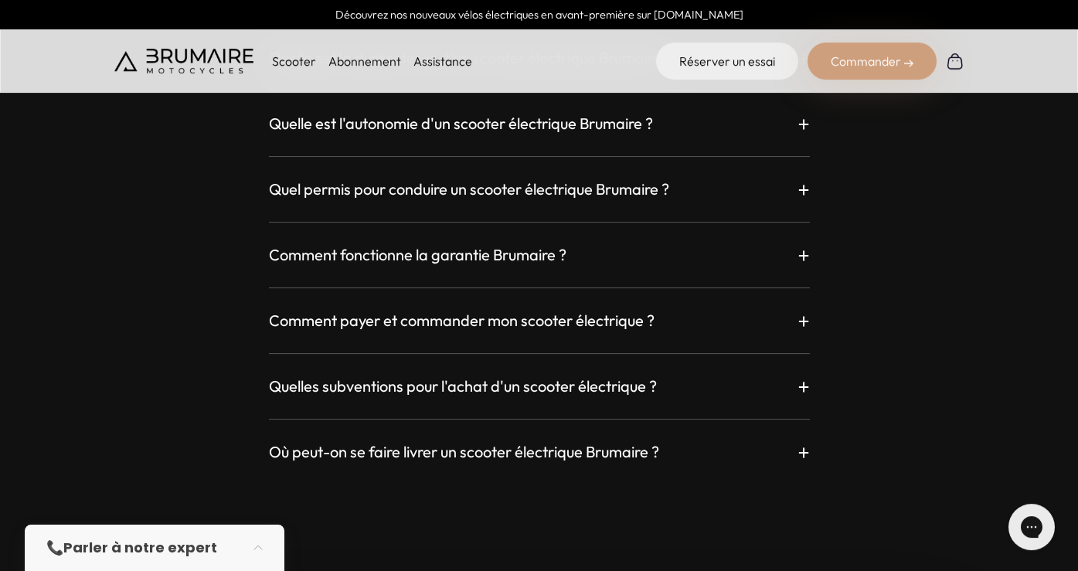
click at [624, 261] on div "Comment fonctionne la garantie Brumaire ? +" at bounding box center [539, 255] width 541 height 28
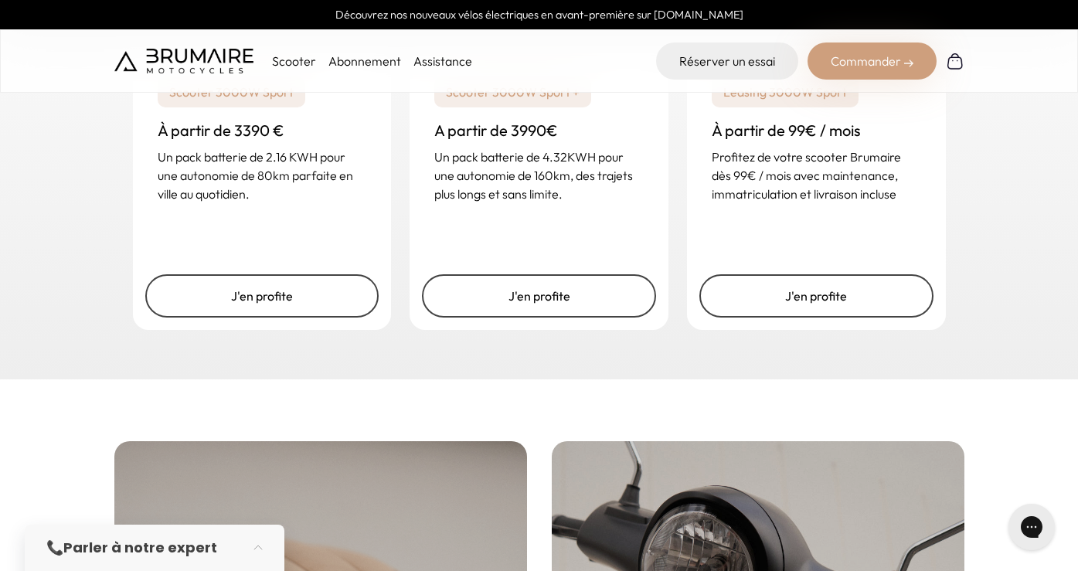
scroll to position [2448, 0]
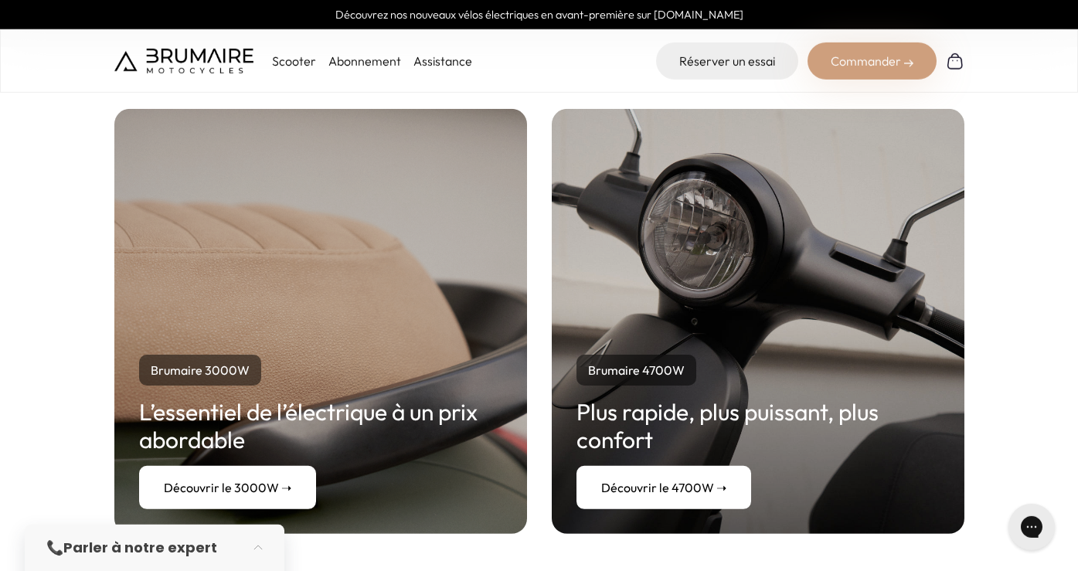
scroll to position [2819, 0]
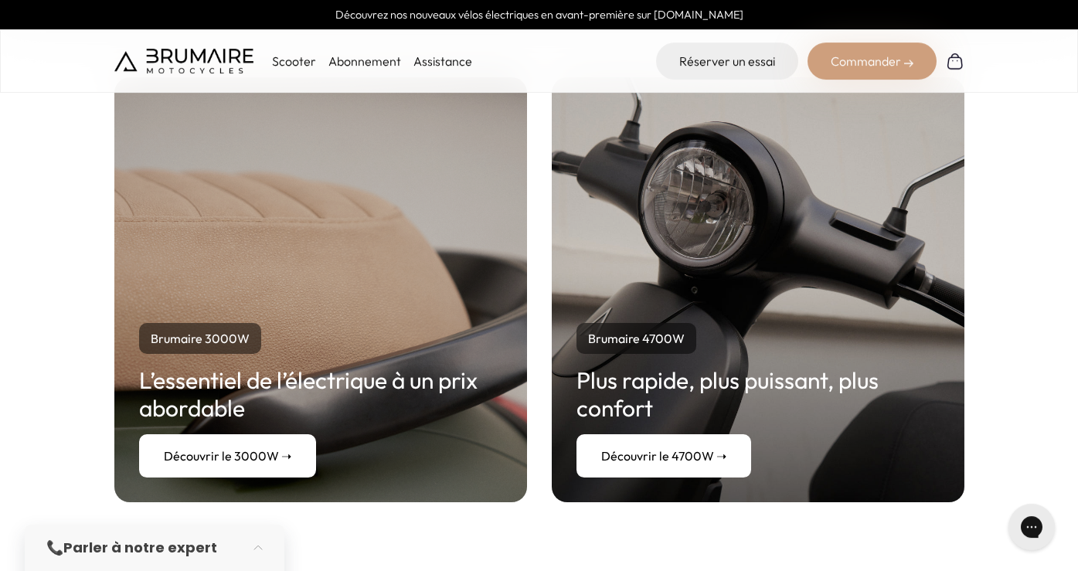
click at [228, 454] on link "Découvrir le 3000W ➝" at bounding box center [227, 455] width 177 height 43
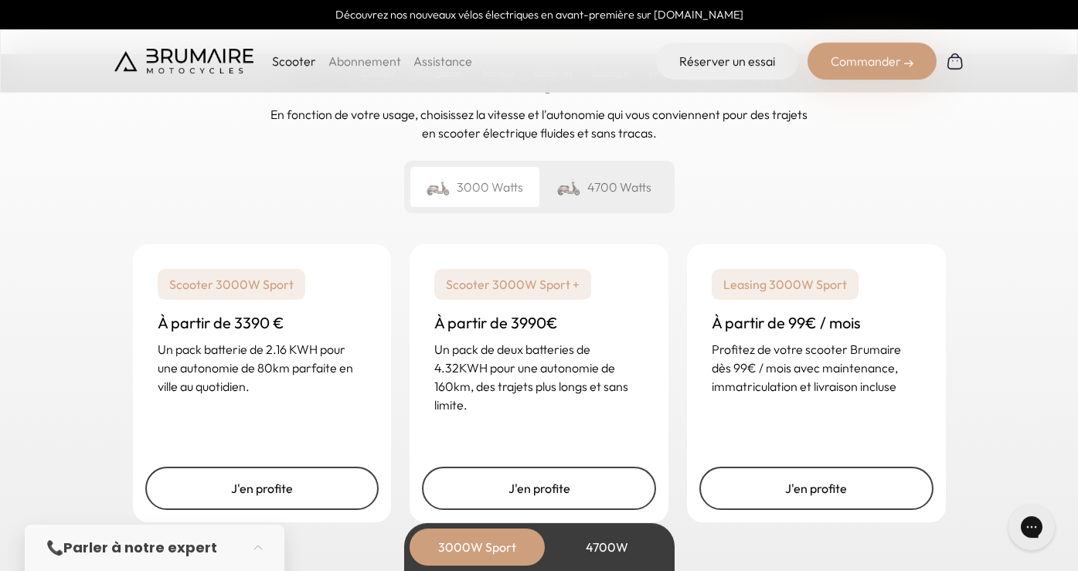
scroll to position [3719, 0]
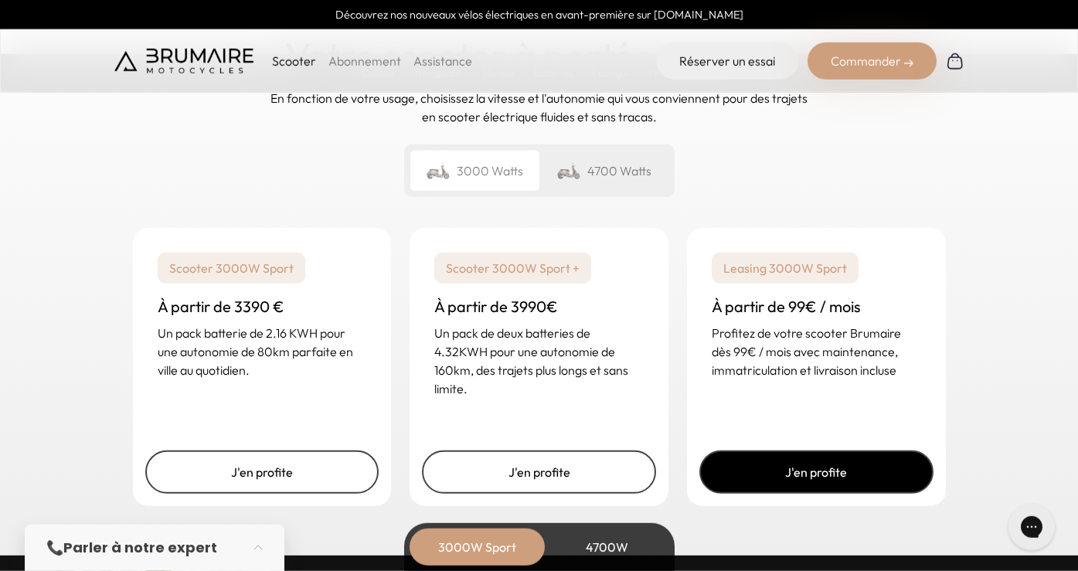
click at [805, 471] on link "J'en profite" at bounding box center [816, 472] width 234 height 43
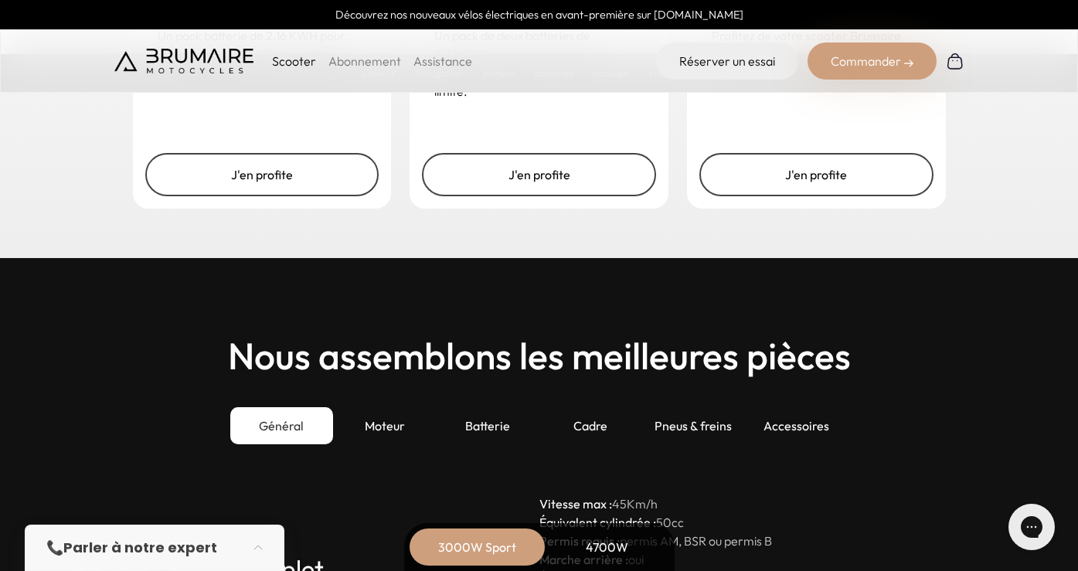
scroll to position [3860, 0]
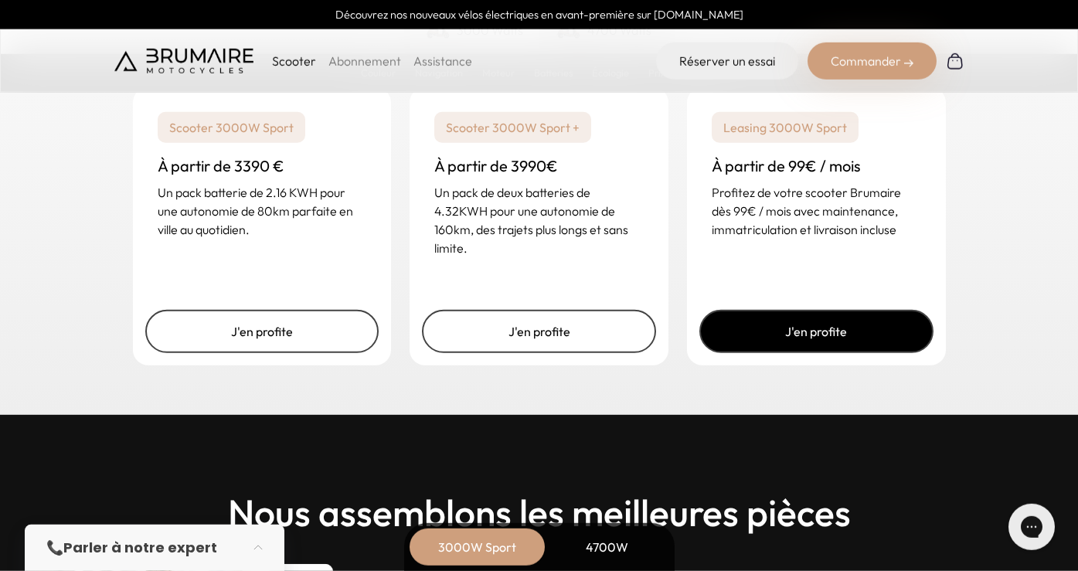
click at [865, 330] on link "J'en profite" at bounding box center [816, 331] width 234 height 43
